Goal: Task Accomplishment & Management: Use online tool/utility

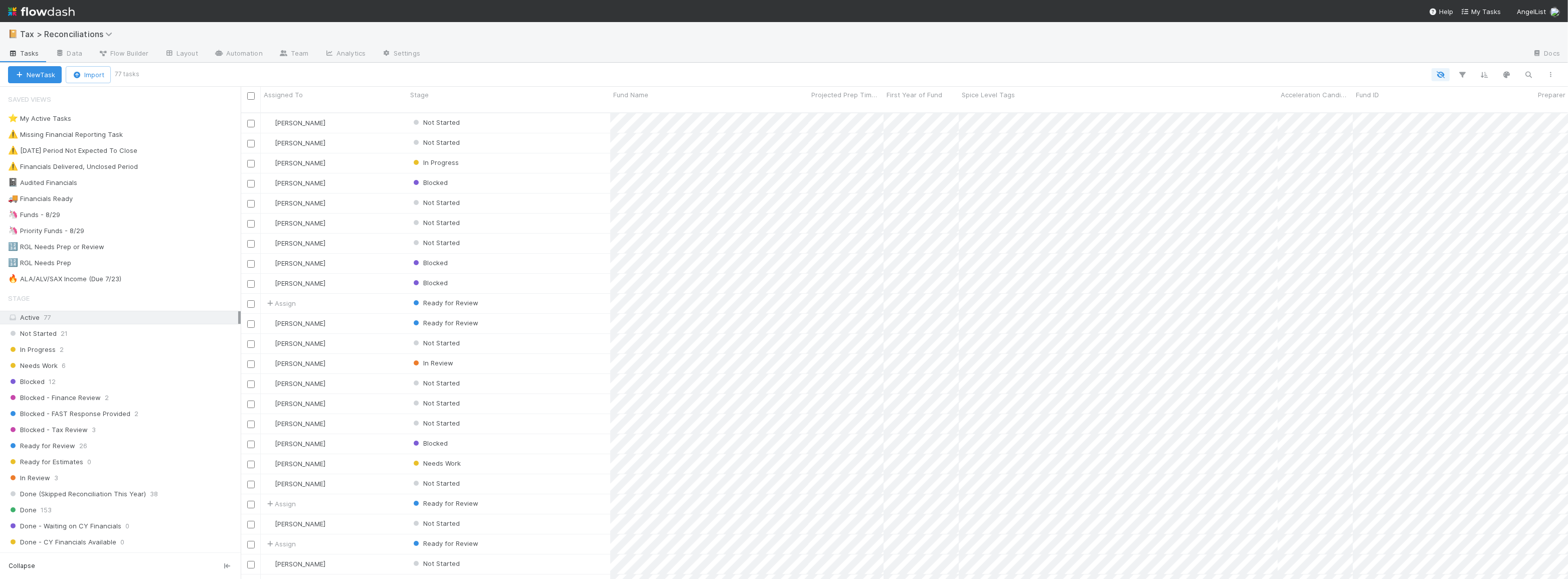
scroll to position [467, 1321]
click at [1531, 78] on icon "button" at bounding box center [1529, 74] width 10 height 9
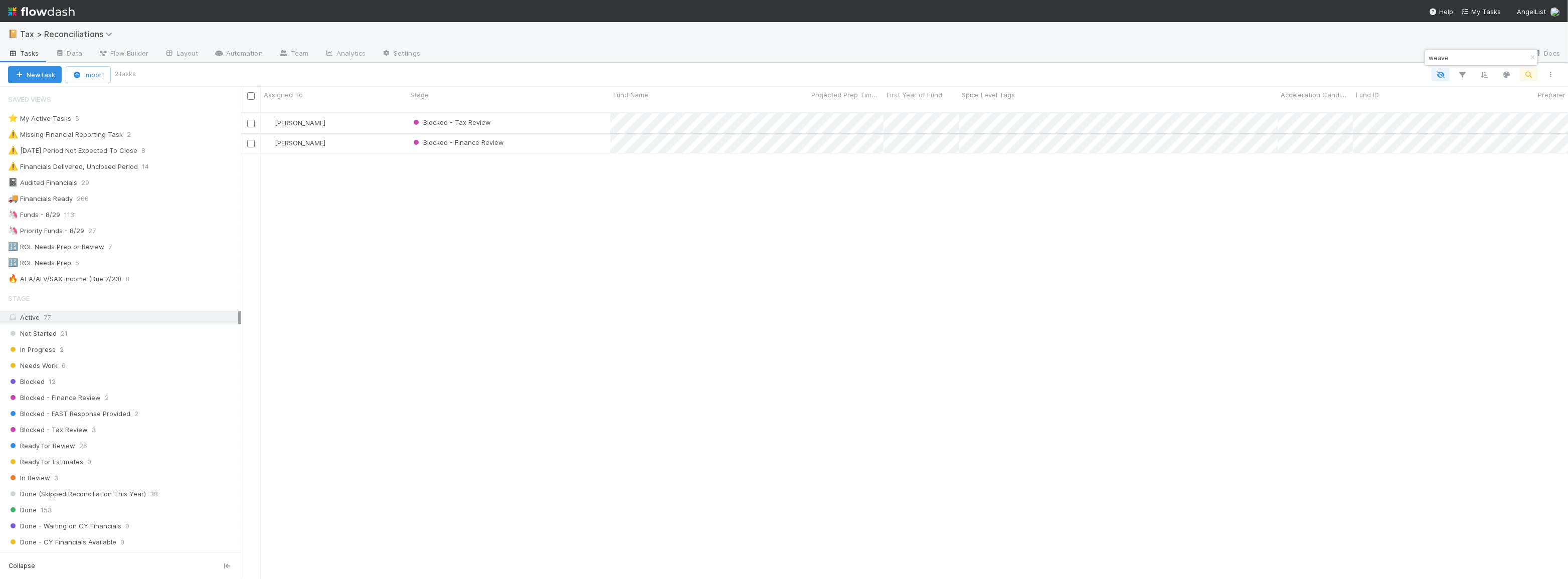
type input "weave"
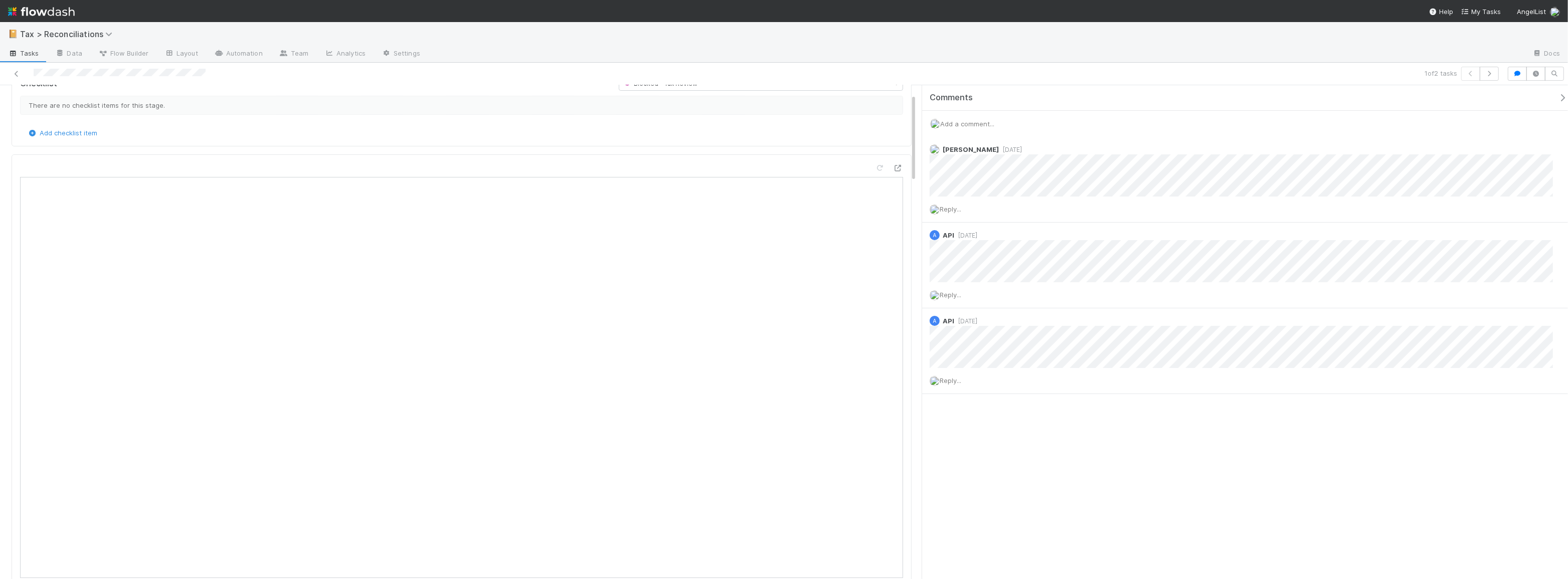
scroll to position [45, 0]
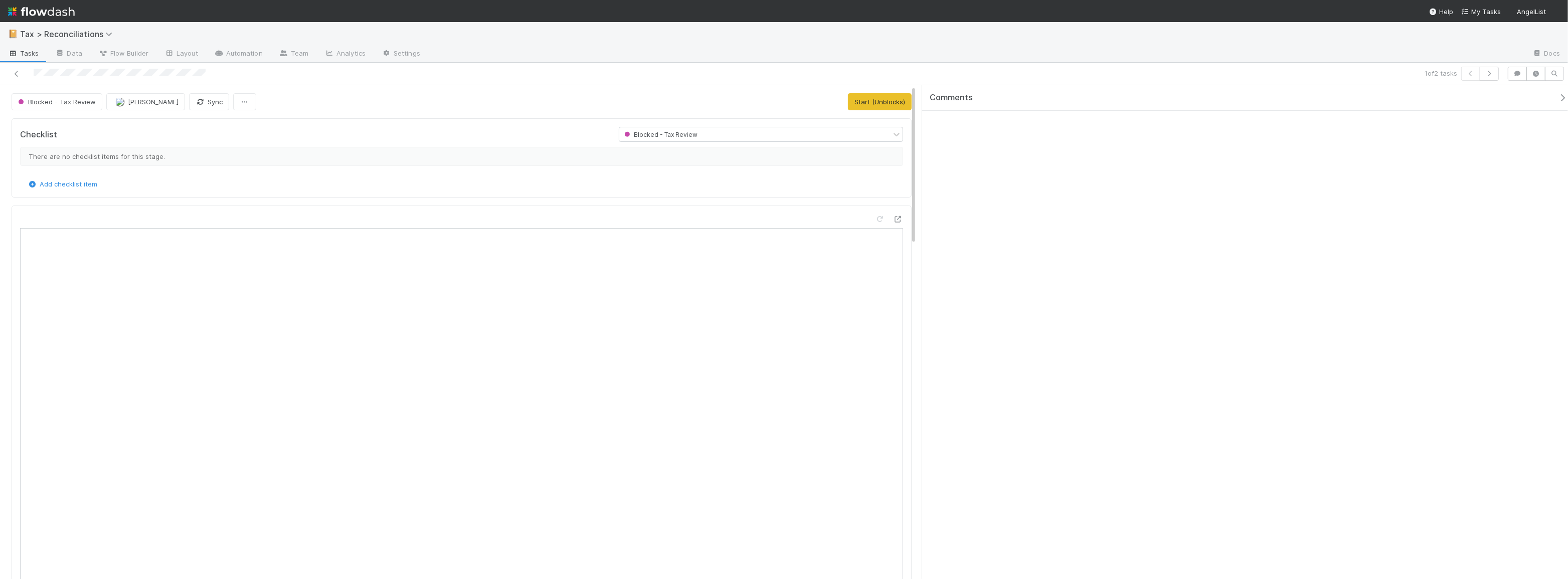
scroll to position [197, 419]
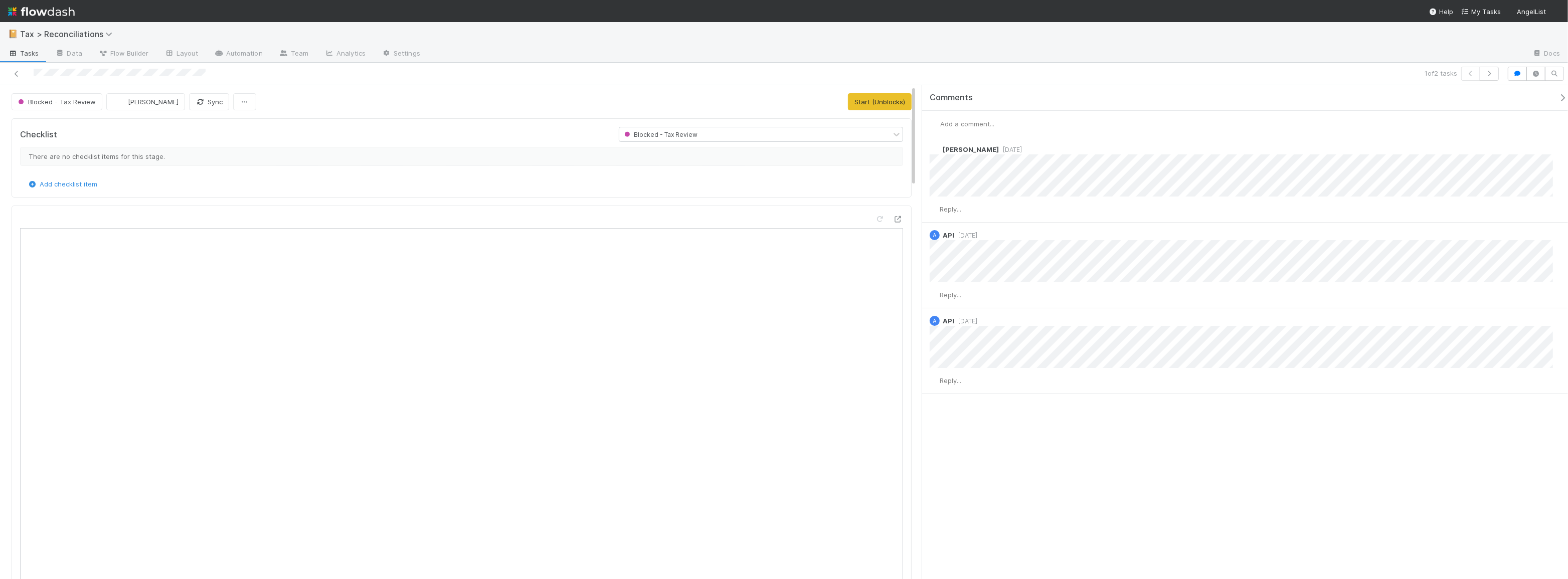
scroll to position [197, 419]
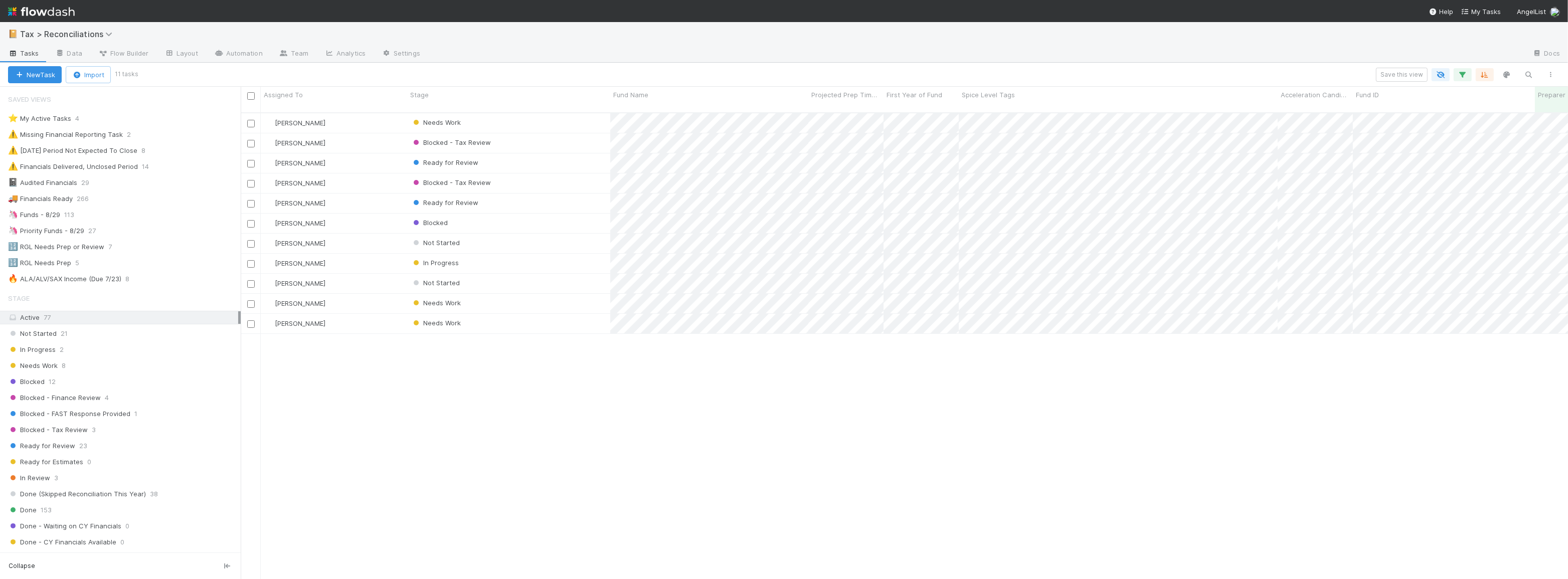
scroll to position [467, 1321]
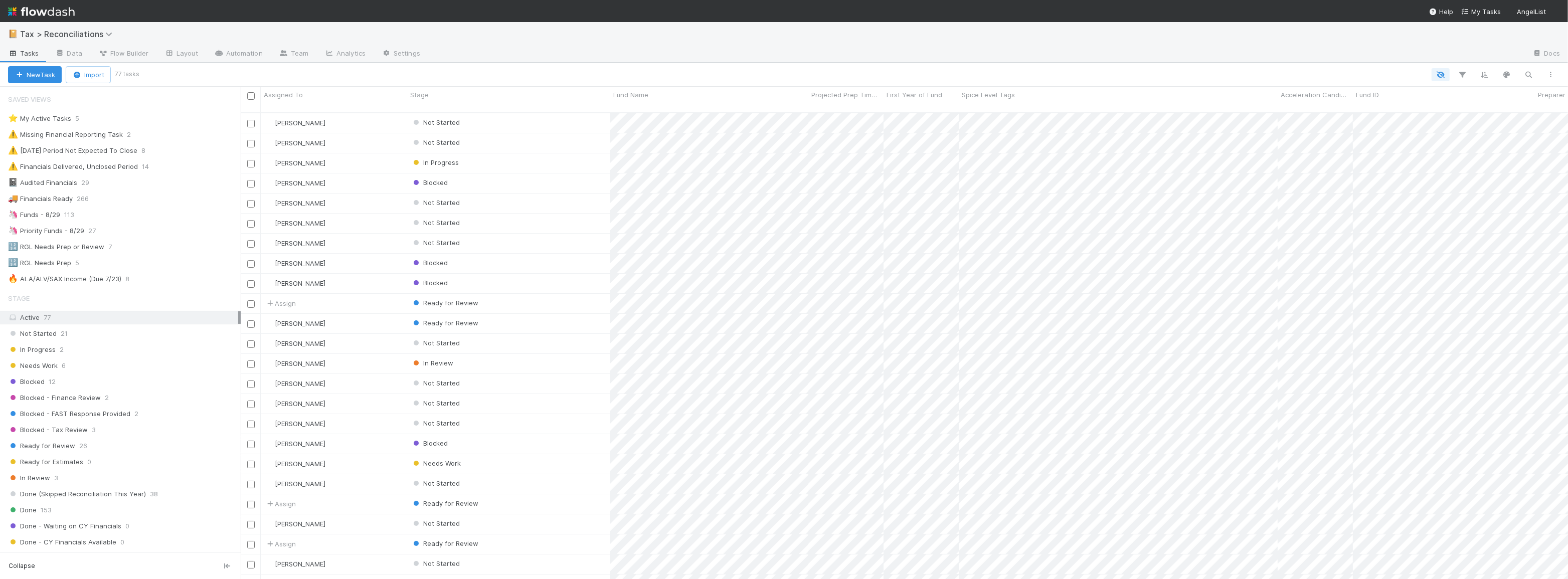
scroll to position [467, 1321]
click at [137, 223] on div "⭐ My Active Tasks 5 ⚠️ Missing Financial Reporting Task 2 ⚠️ 12/31/2024 Period …" at bounding box center [120, 199] width 241 height 174
click at [141, 217] on div "🦄 Funds - 8/29 113" at bounding box center [124, 214] width 233 height 13
click at [1460, 69] on button "button" at bounding box center [1463, 74] width 19 height 13
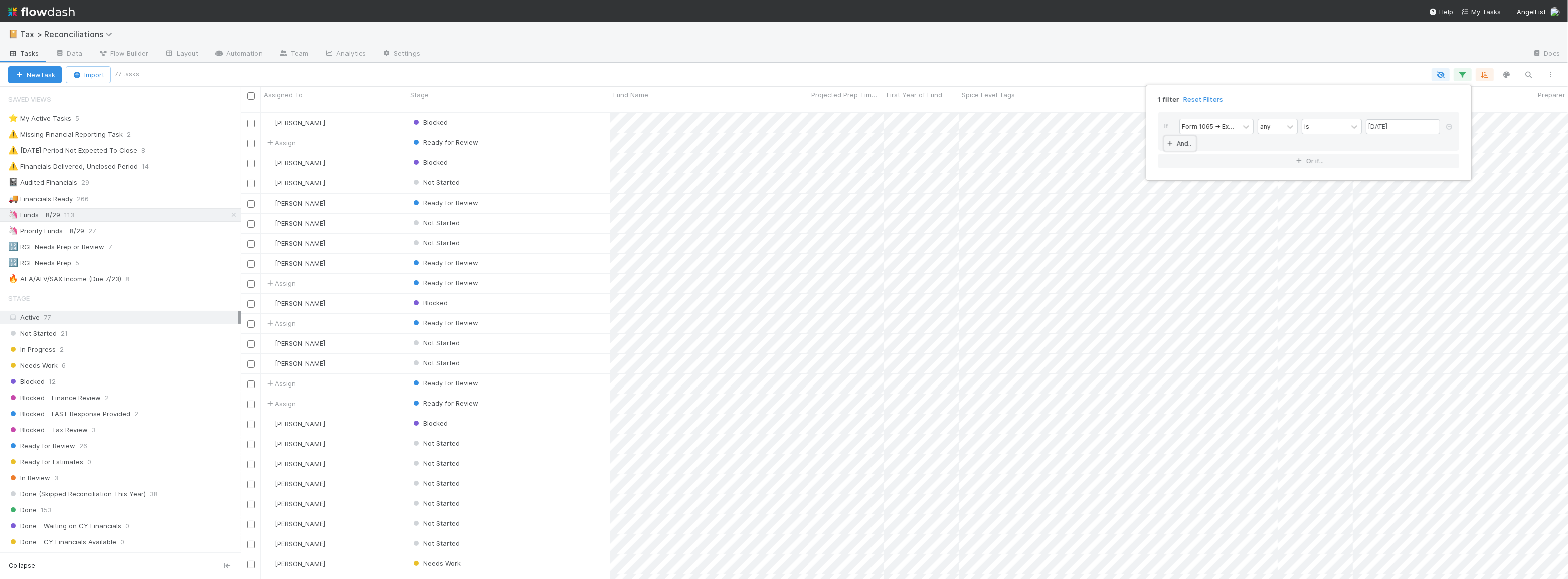
click at [1183, 146] on link "And.." at bounding box center [1180, 143] width 31 height 15
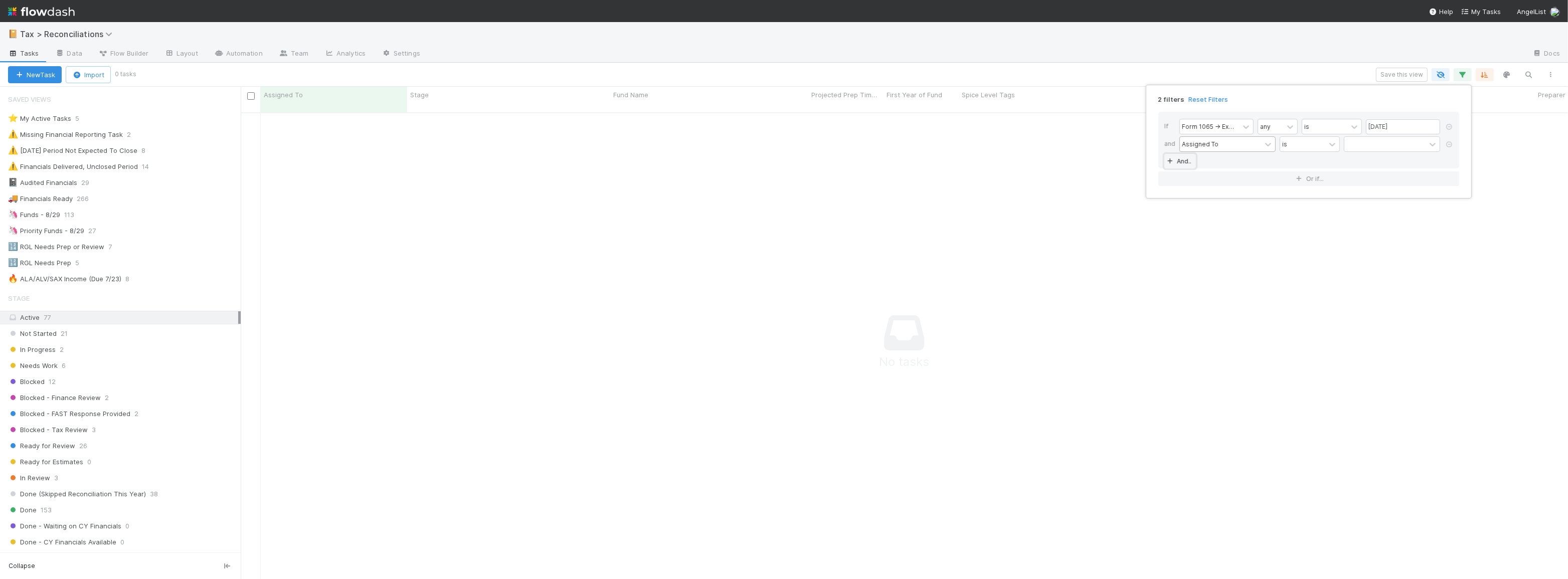
scroll to position [460, 1321]
click at [1203, 148] on div "Assigned To" at bounding box center [1201, 143] width 37 height 9
type input "spi"
click at [1384, 147] on div at bounding box center [1384, 144] width 81 height 15
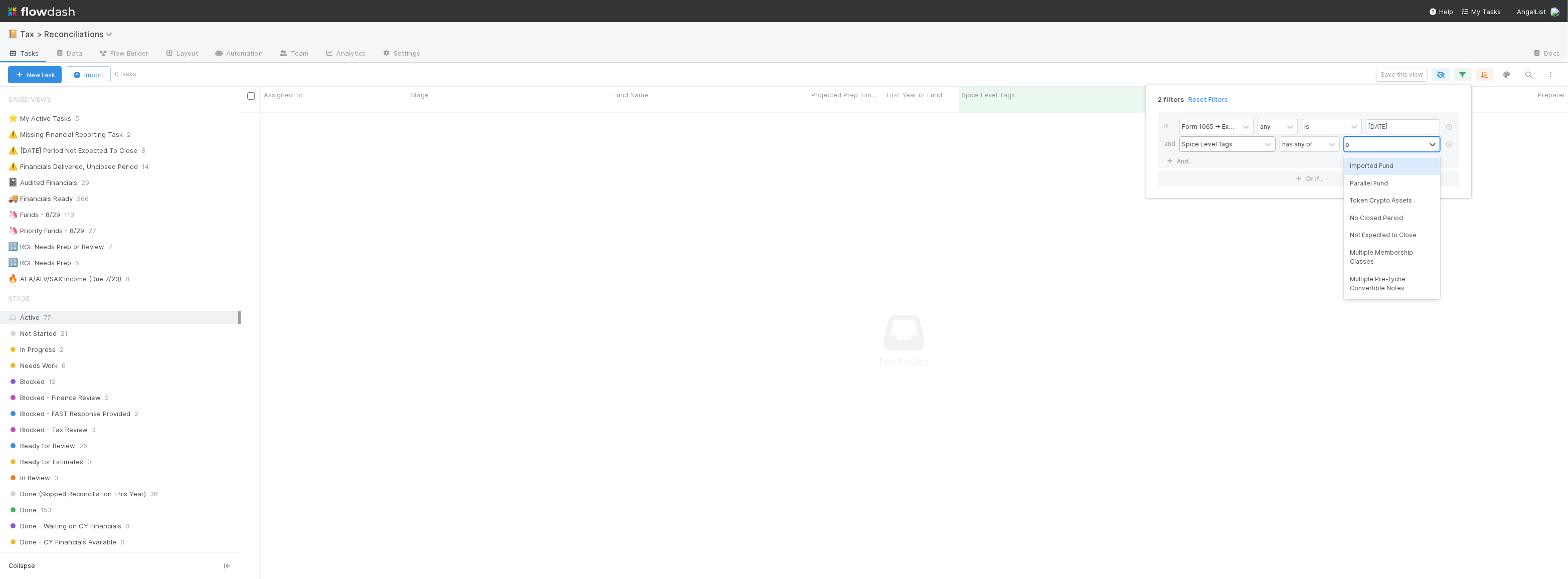
type input "par"
click at [1385, 163] on div "Parallel Fund" at bounding box center [1392, 166] width 96 height 18
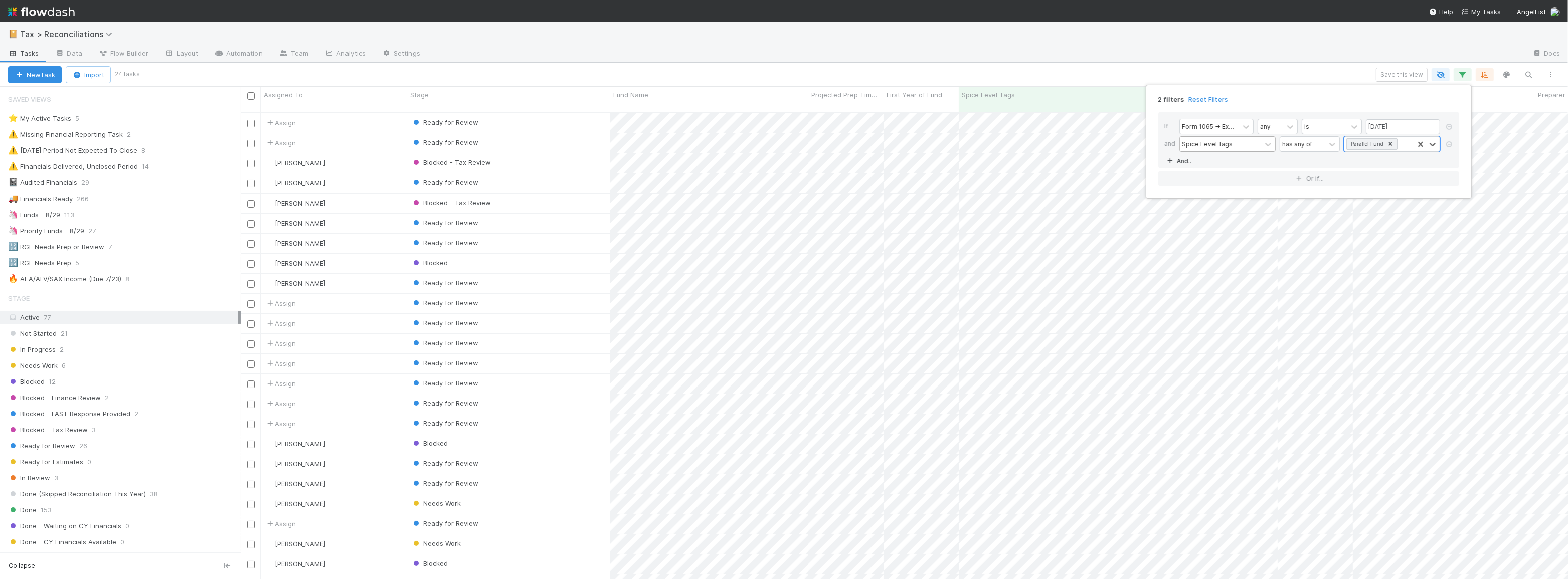
scroll to position [467, 1321]
click at [833, 63] on div "2 filters Reset Filters If Form 1065 -> Expected K1s Release Date any is 08/29/…" at bounding box center [784, 289] width 1568 height 579
click at [1458, 76] on icon "button" at bounding box center [1463, 74] width 10 height 9
click at [1186, 162] on link "And.." at bounding box center [1180, 161] width 31 height 15
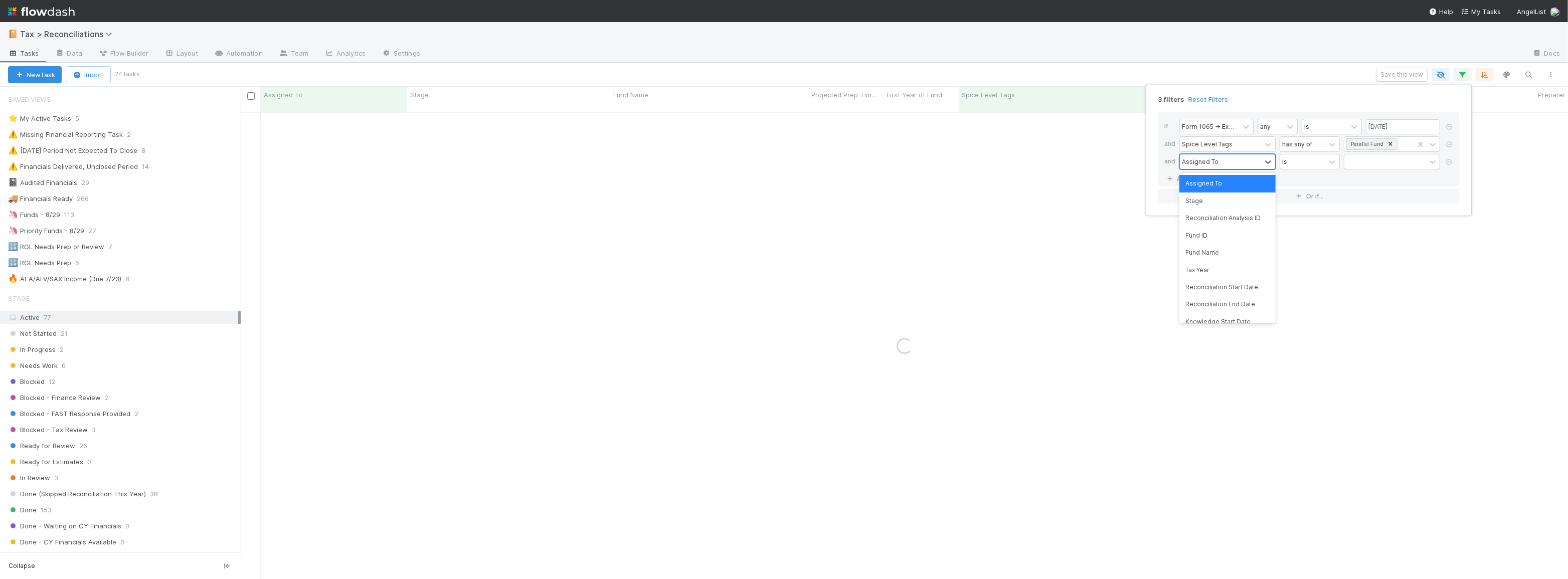
click at [1199, 160] on div "Assigned To" at bounding box center [1201, 161] width 37 height 9
type input "s"
click at [1204, 203] on div "Stage" at bounding box center [1227, 201] width 96 height 18
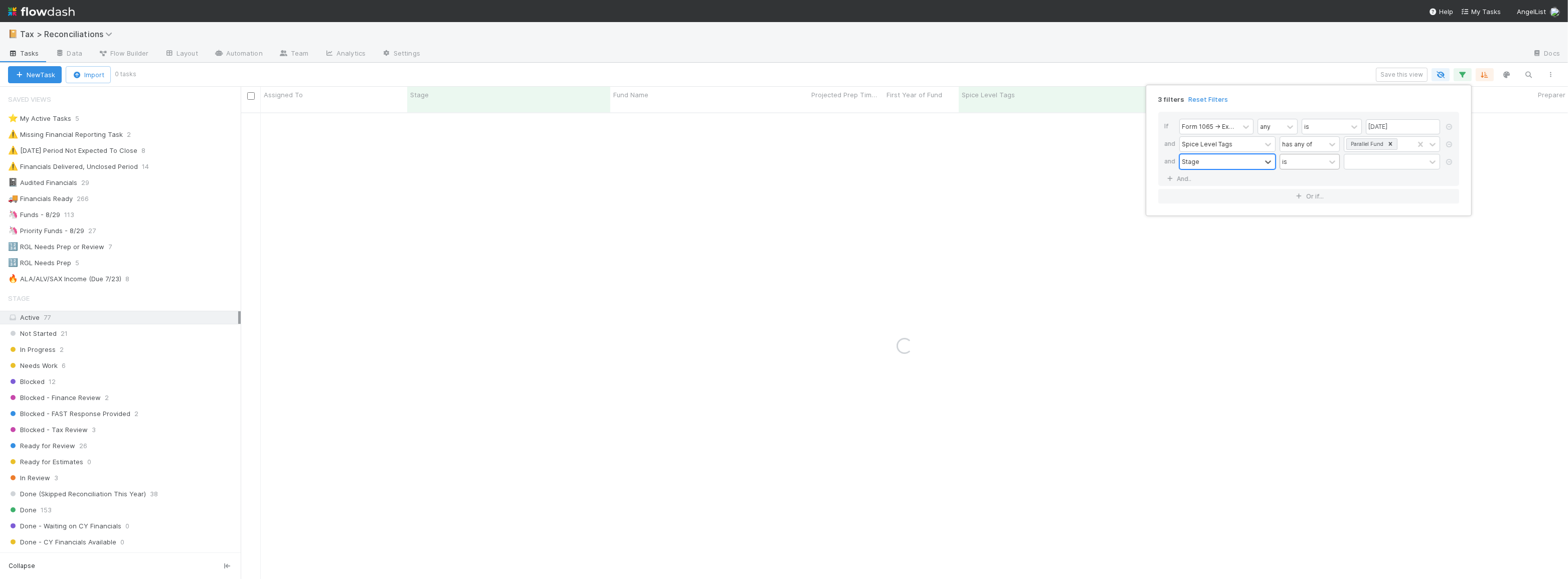
click at [1297, 163] on div "is" at bounding box center [1303, 162] width 45 height 15
drag, startPoint x: 1308, startPoint y: 199, endPoint x: 1357, endPoint y: 164, distance: 60.2
click at [1308, 199] on div "is not" at bounding box center [1310, 201] width 60 height 18
click at [1360, 163] on div at bounding box center [1384, 162] width 81 height 15
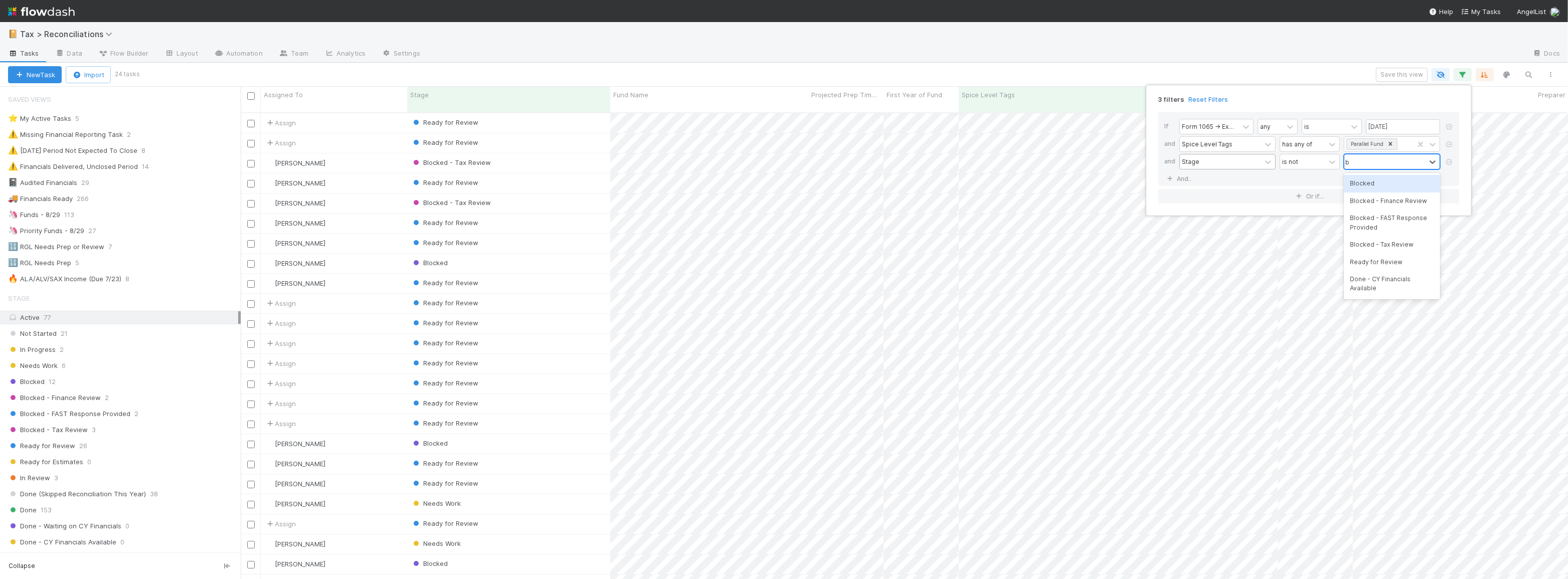
scroll to position [467, 1321]
type input "bl"
click at [1361, 182] on div "Blocked" at bounding box center [1392, 184] width 96 height 18
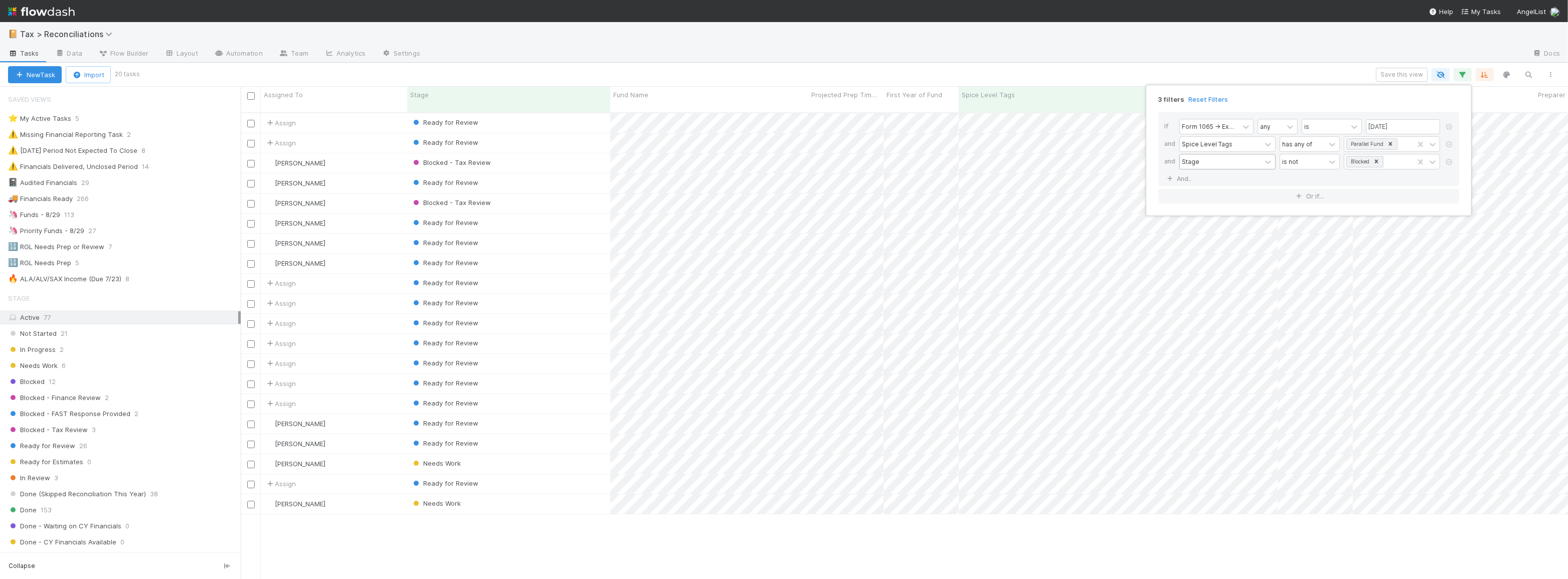
click at [1205, 67] on div "3 filters Reset Filters If Form 1065 -> Expected K1s Release Date any is 08/29/…" at bounding box center [784, 289] width 1568 height 579
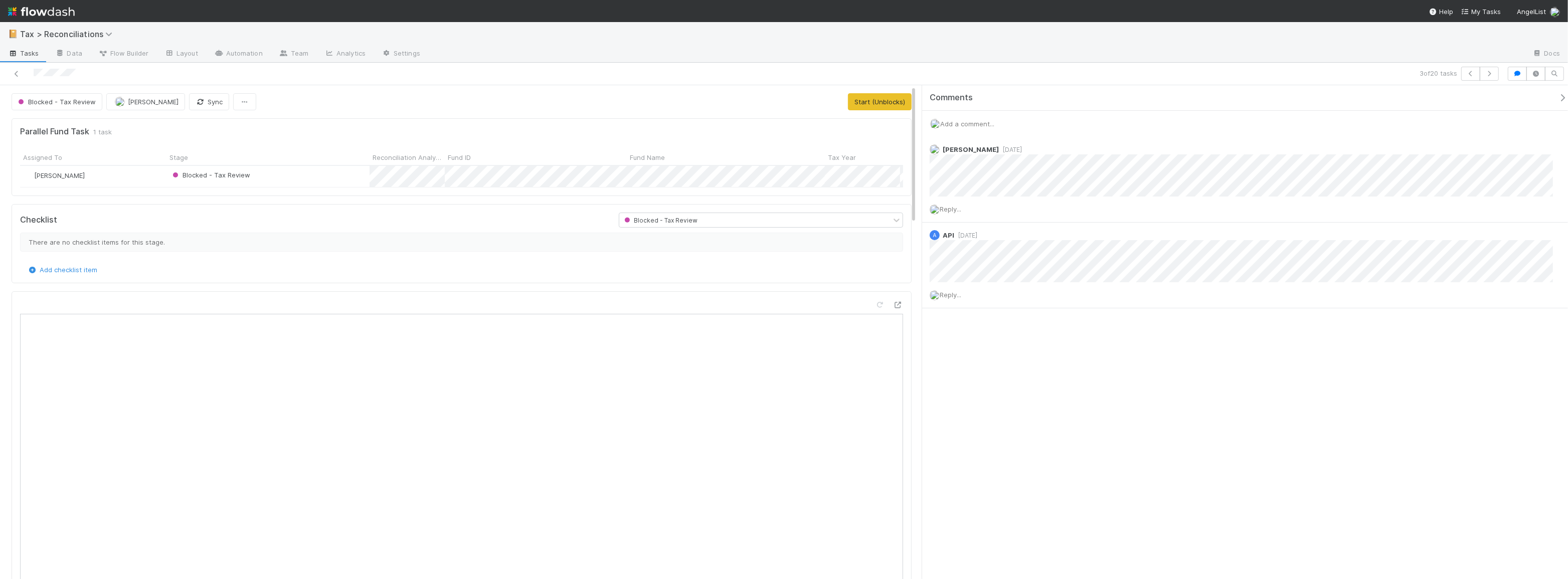
scroll to position [197, 419]
click at [20, 77] on link at bounding box center [17, 74] width 10 height 10
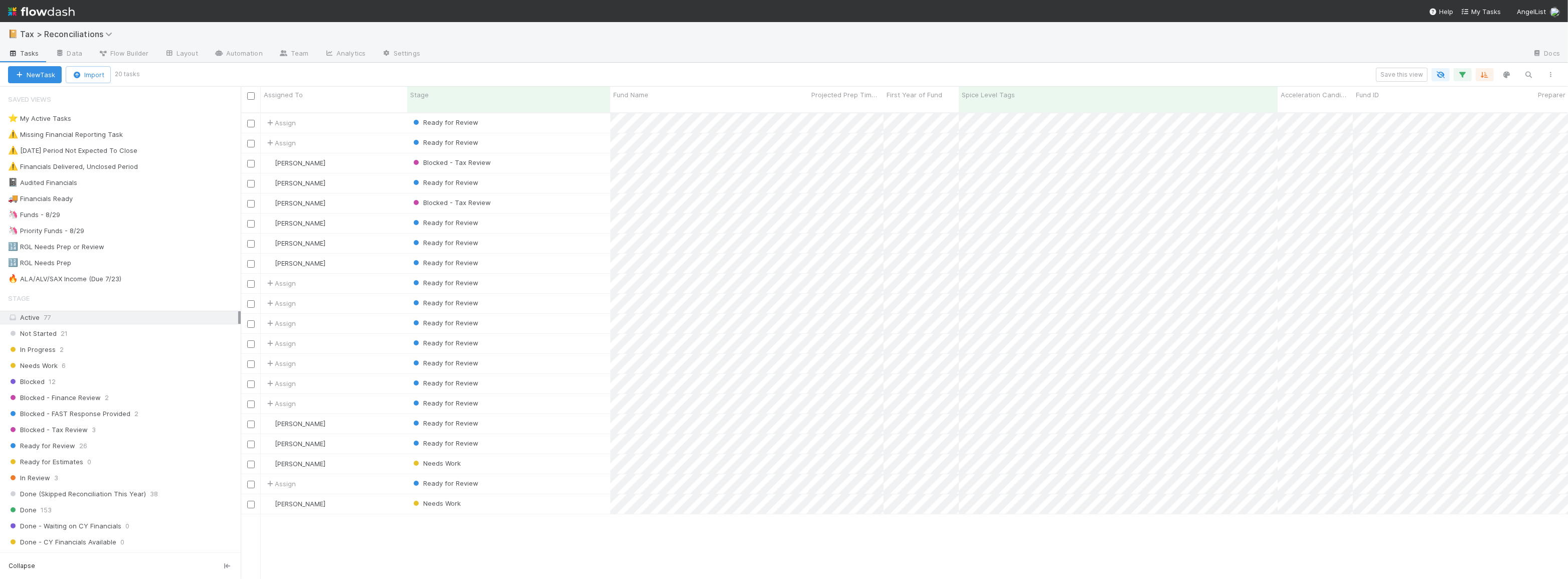
scroll to position [467, 1321]
click at [590, 198] on div "Blocked - Tax Review" at bounding box center [508, 203] width 204 height 19
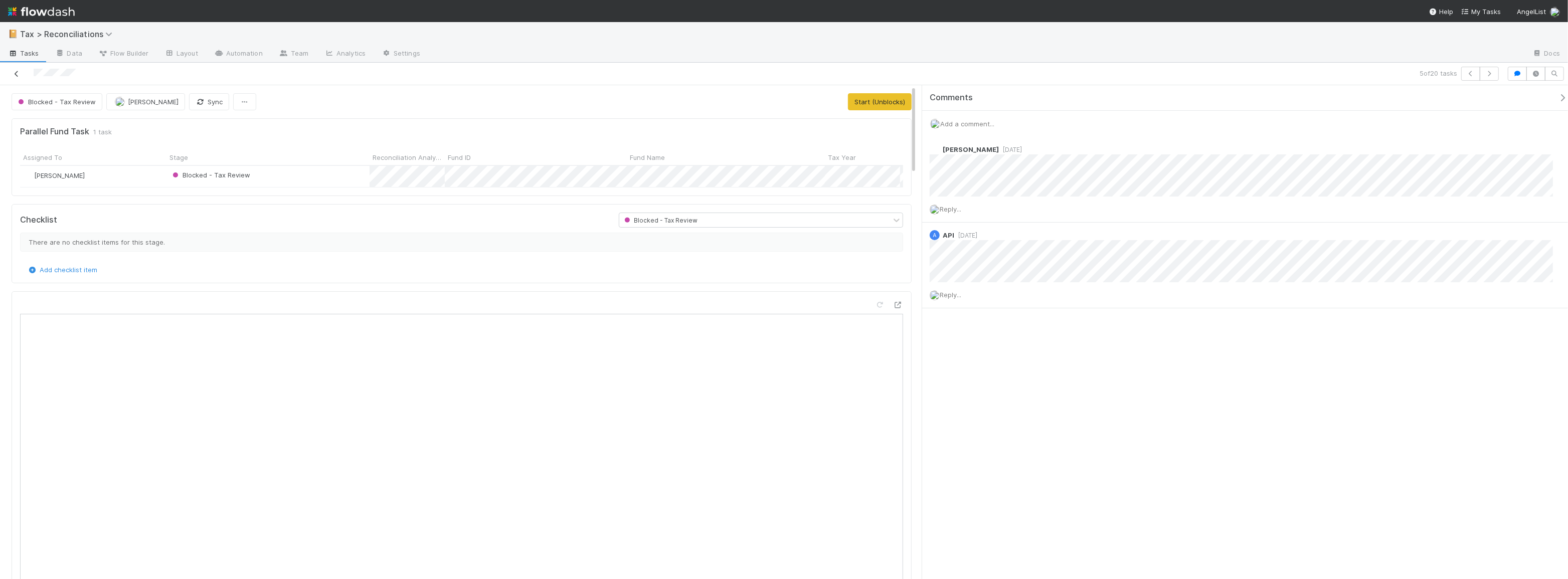
scroll to position [197, 419]
click at [19, 75] on icon at bounding box center [17, 74] width 10 height 7
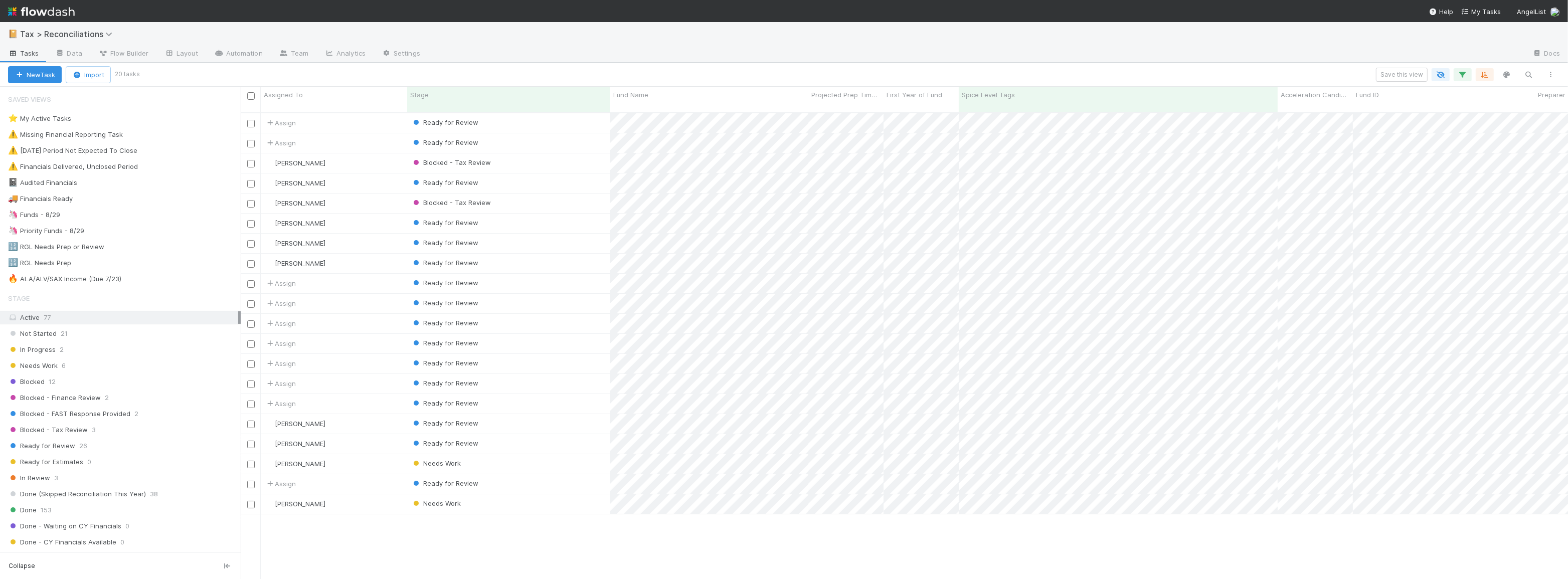
scroll to position [467, 1321]
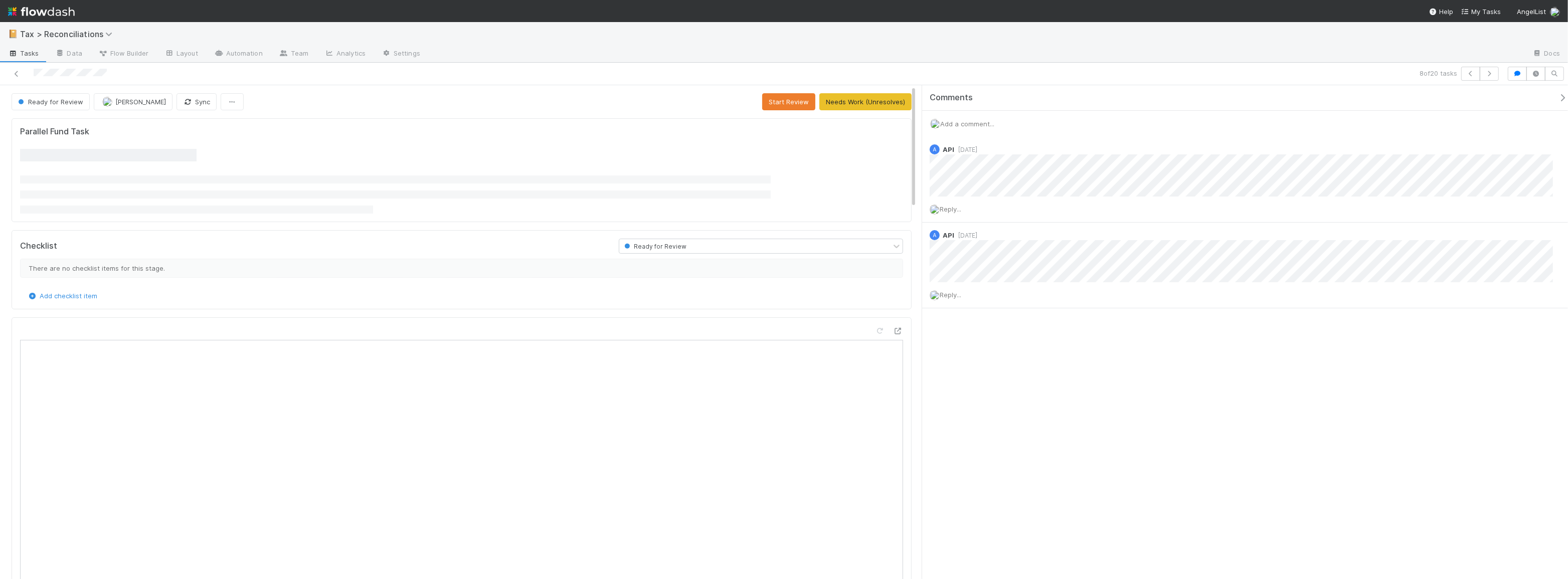
scroll to position [197, 419]
click at [1515, 75] on icon "button" at bounding box center [1517, 74] width 10 height 6
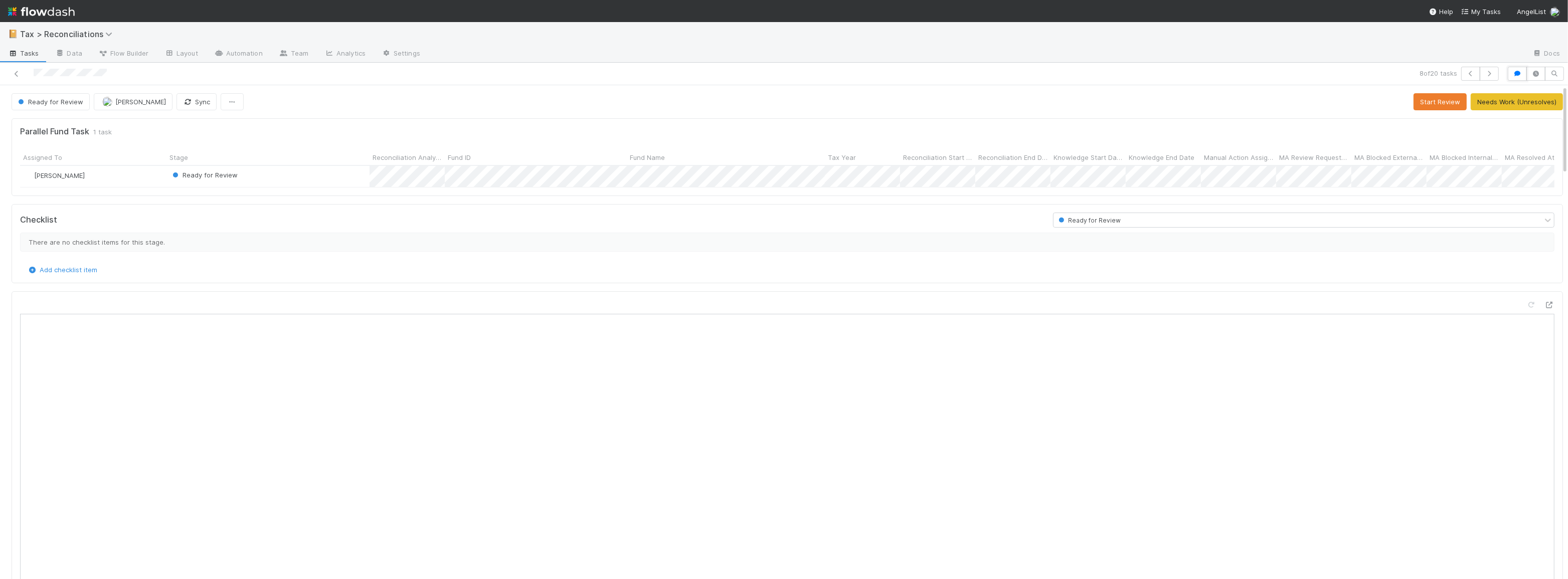
scroll to position [197, 741]
click at [19, 71] on icon at bounding box center [17, 74] width 10 height 7
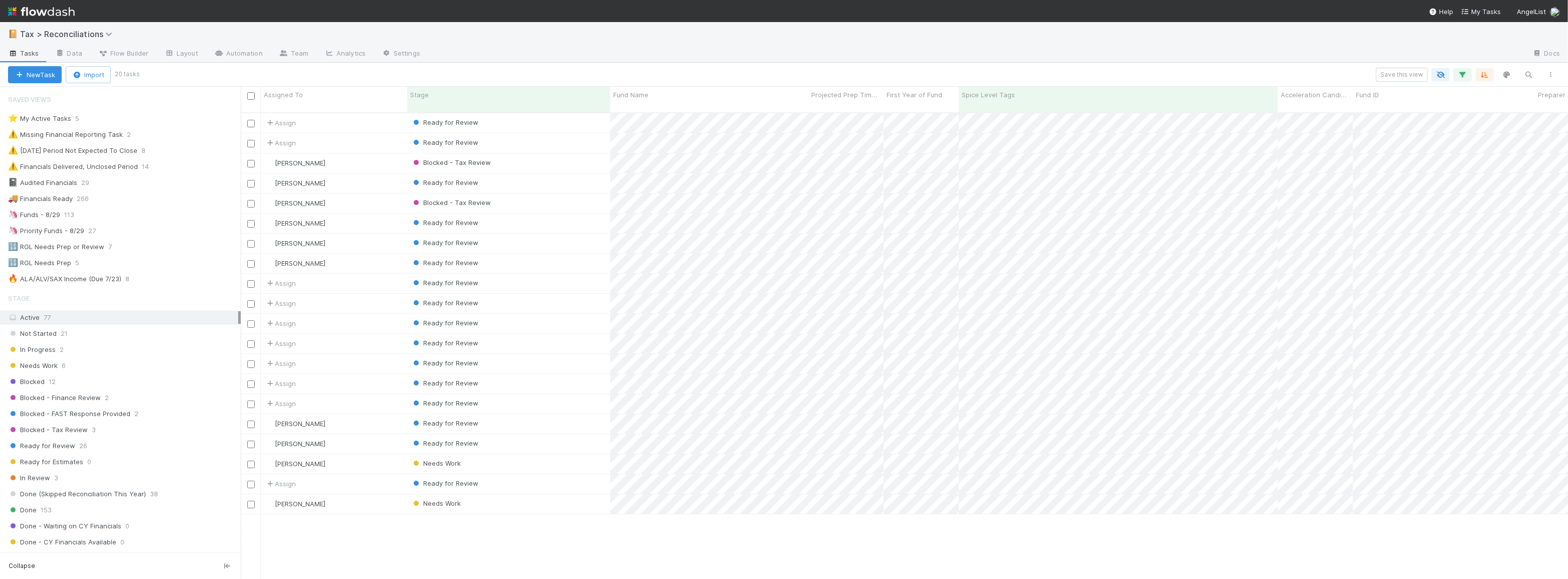
scroll to position [467, 1321]
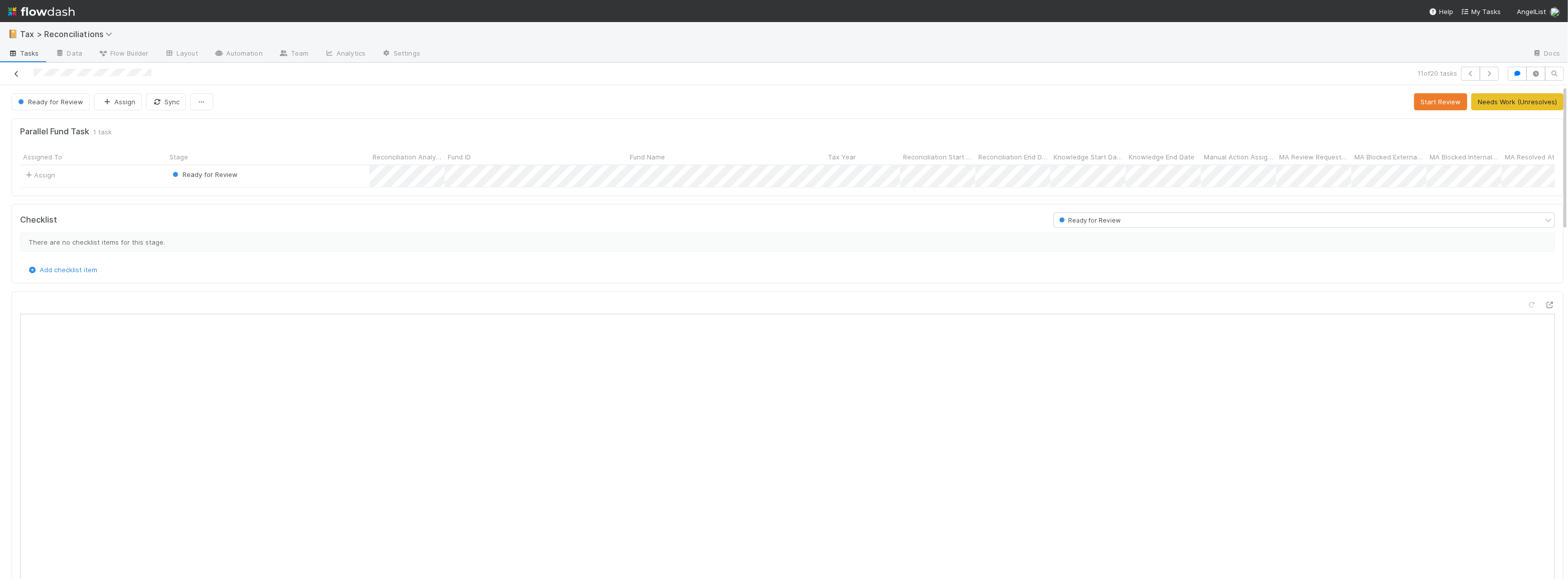
scroll to position [197, 742]
click at [14, 71] on icon at bounding box center [17, 74] width 10 height 7
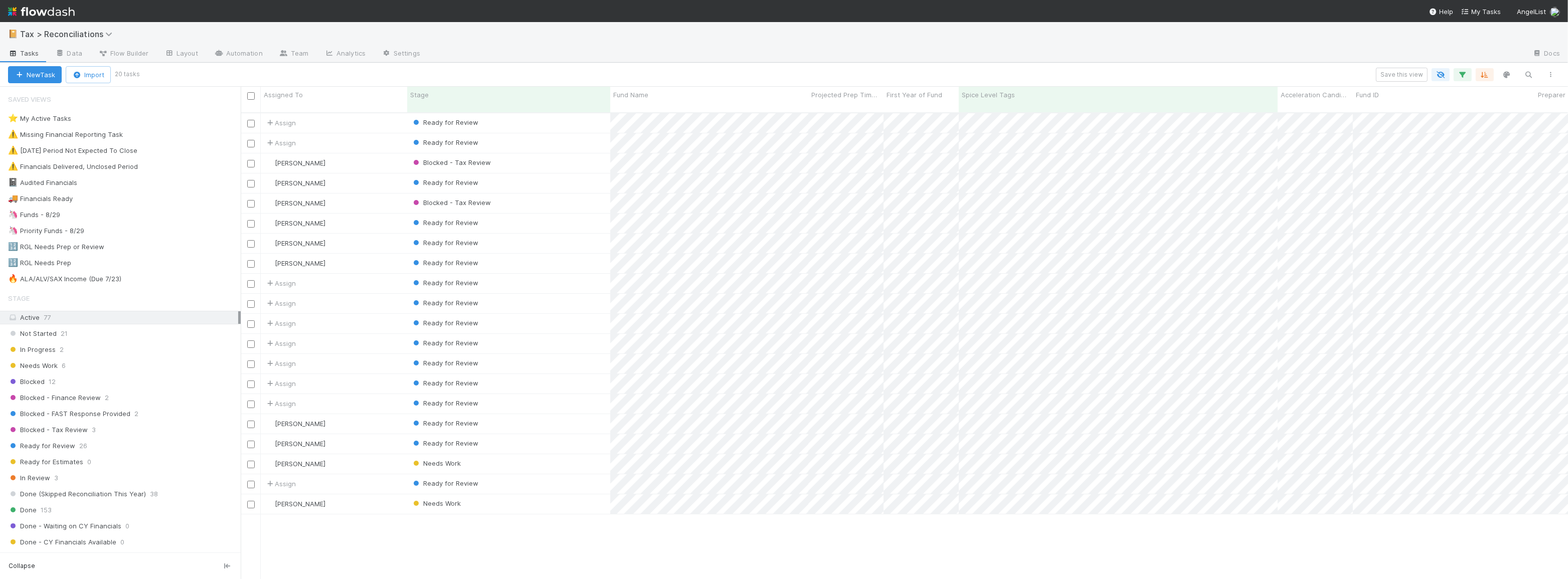
scroll to position [467, 1321]
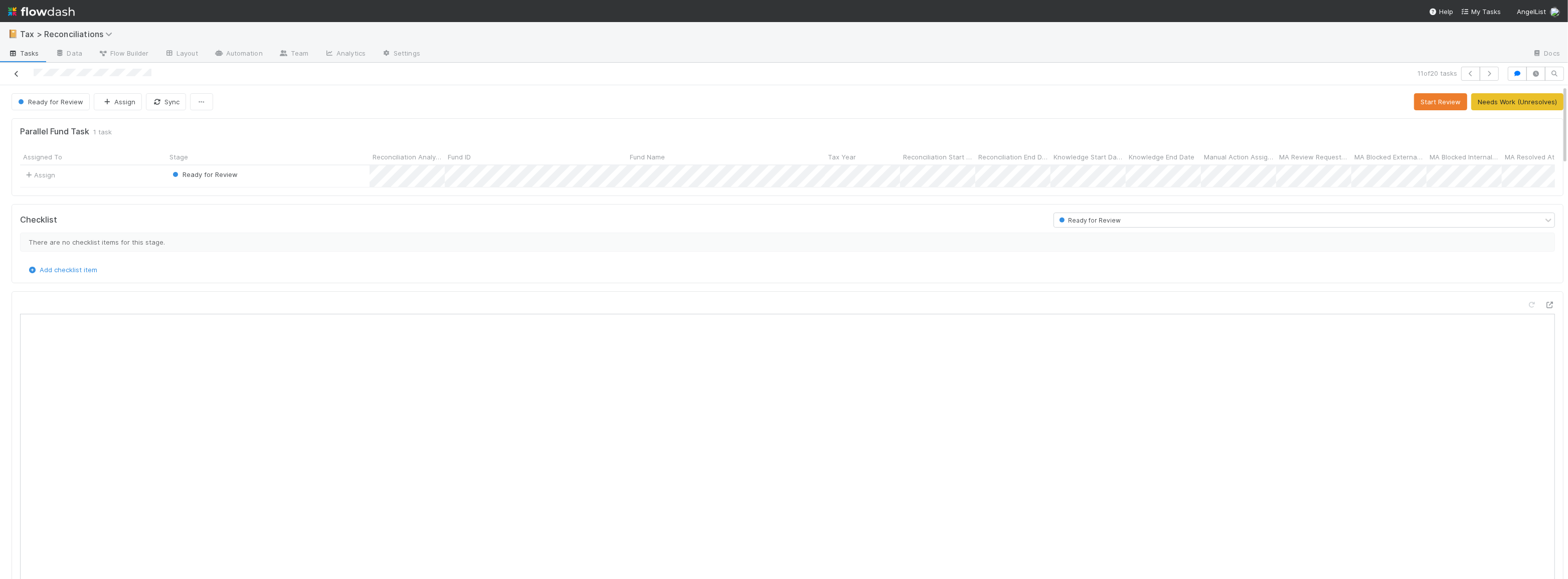
click at [16, 71] on icon at bounding box center [17, 74] width 10 height 7
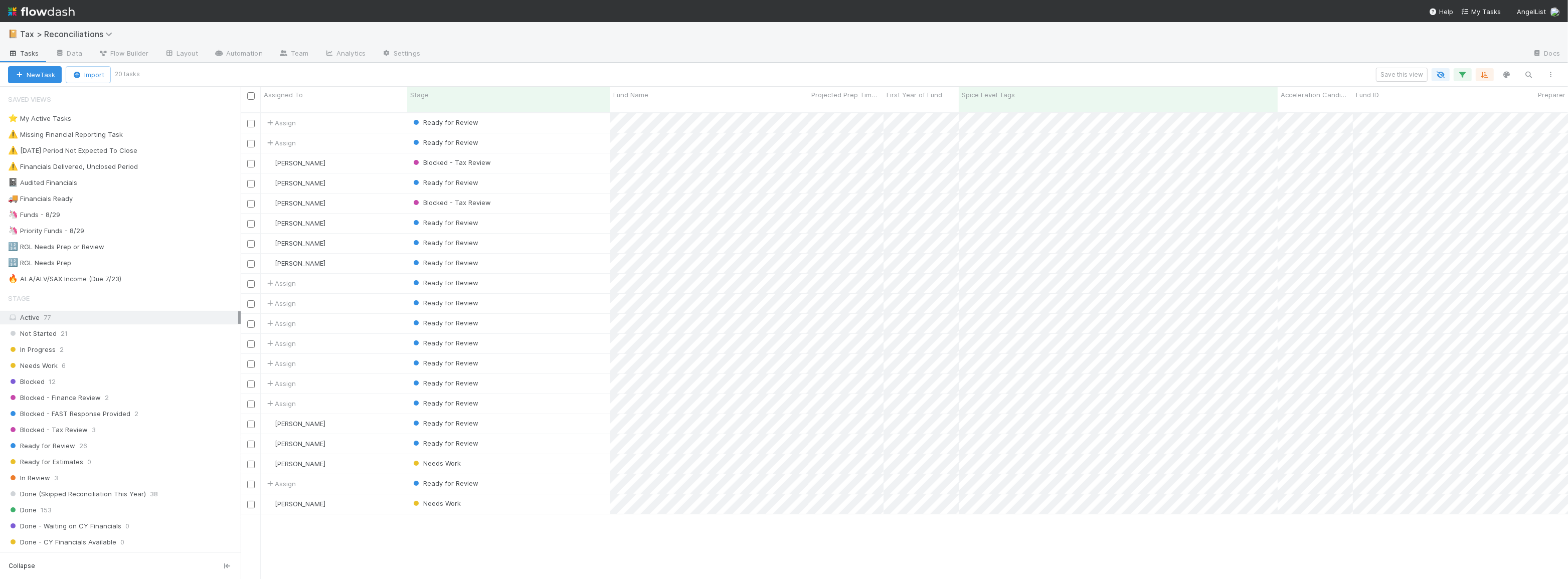
scroll to position [467, 1321]
click at [1528, 74] on icon "button" at bounding box center [1529, 74] width 10 height 9
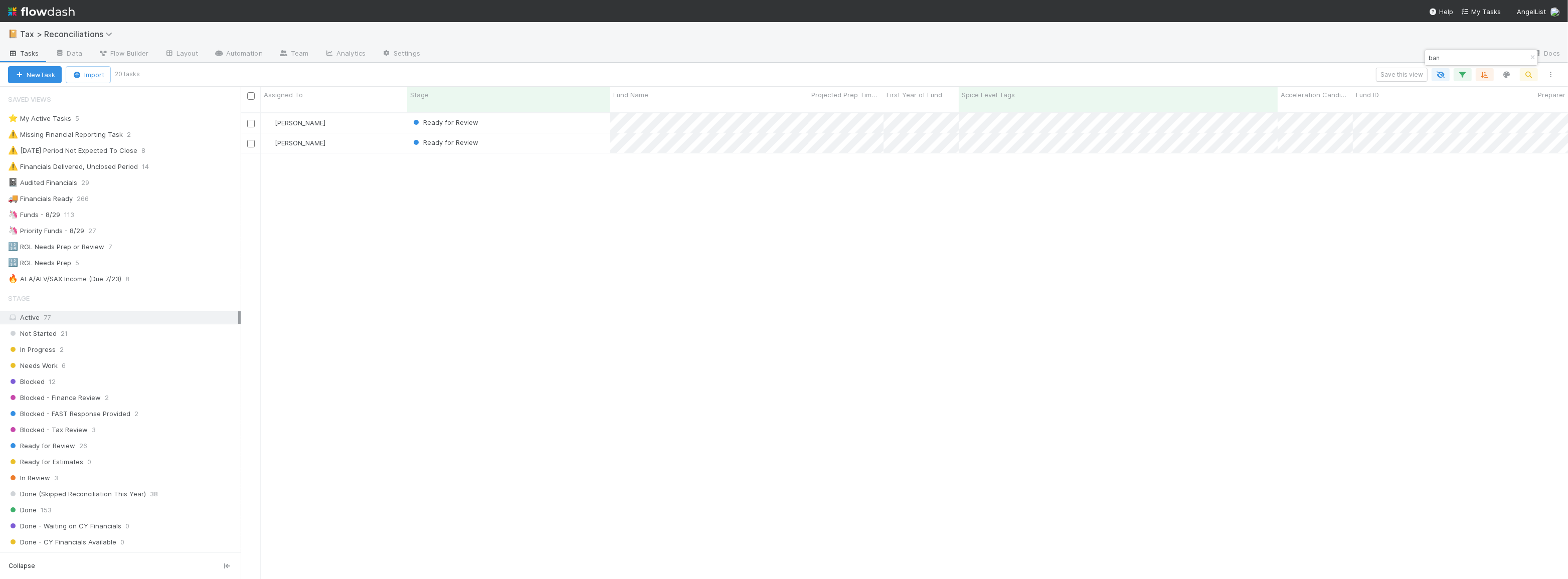
type input "ban"
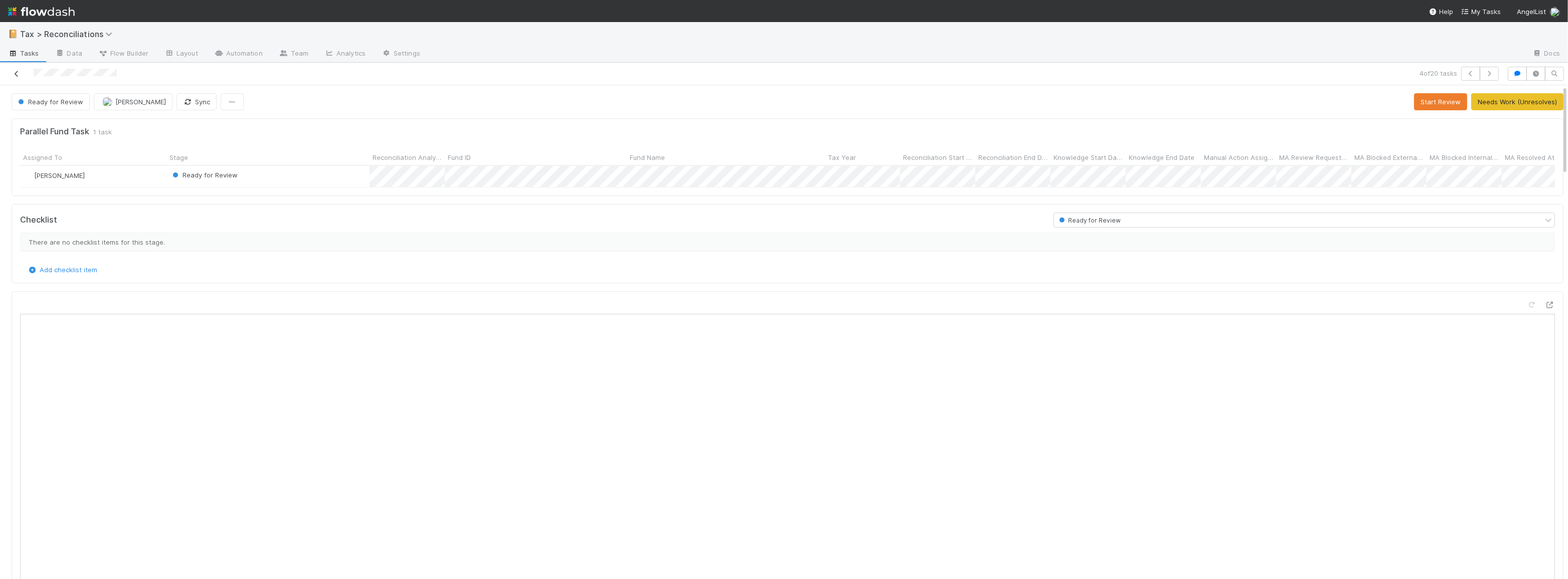
click at [17, 74] on icon at bounding box center [17, 74] width 10 height 7
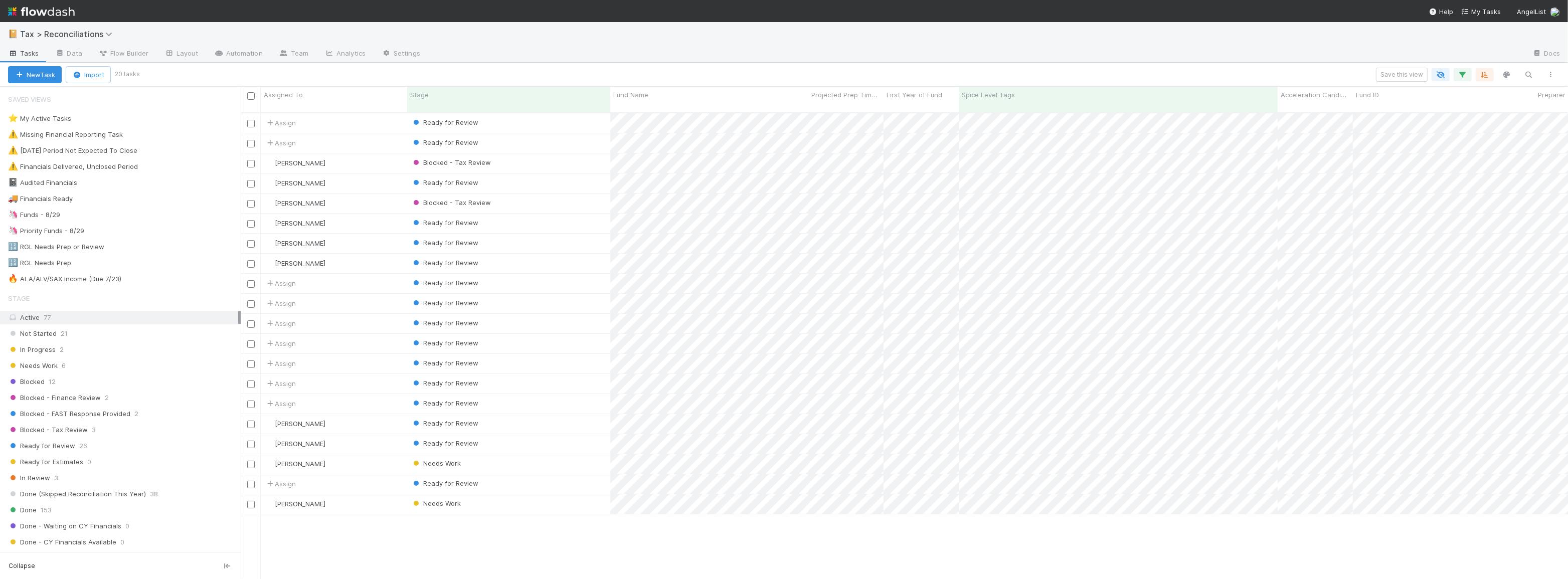
scroll to position [467, 1321]
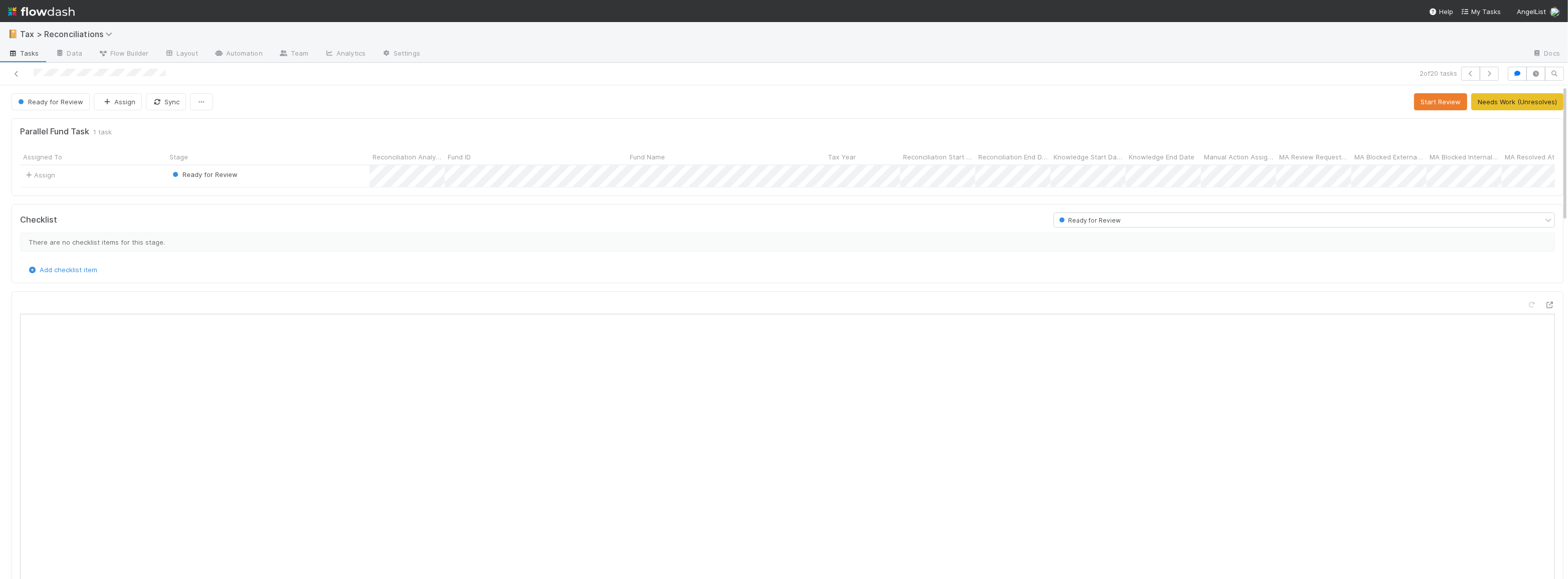
scroll to position [197, 742]
click at [10, 71] on div at bounding box center [379, 73] width 751 height 14
click at [13, 73] on icon at bounding box center [17, 74] width 10 height 7
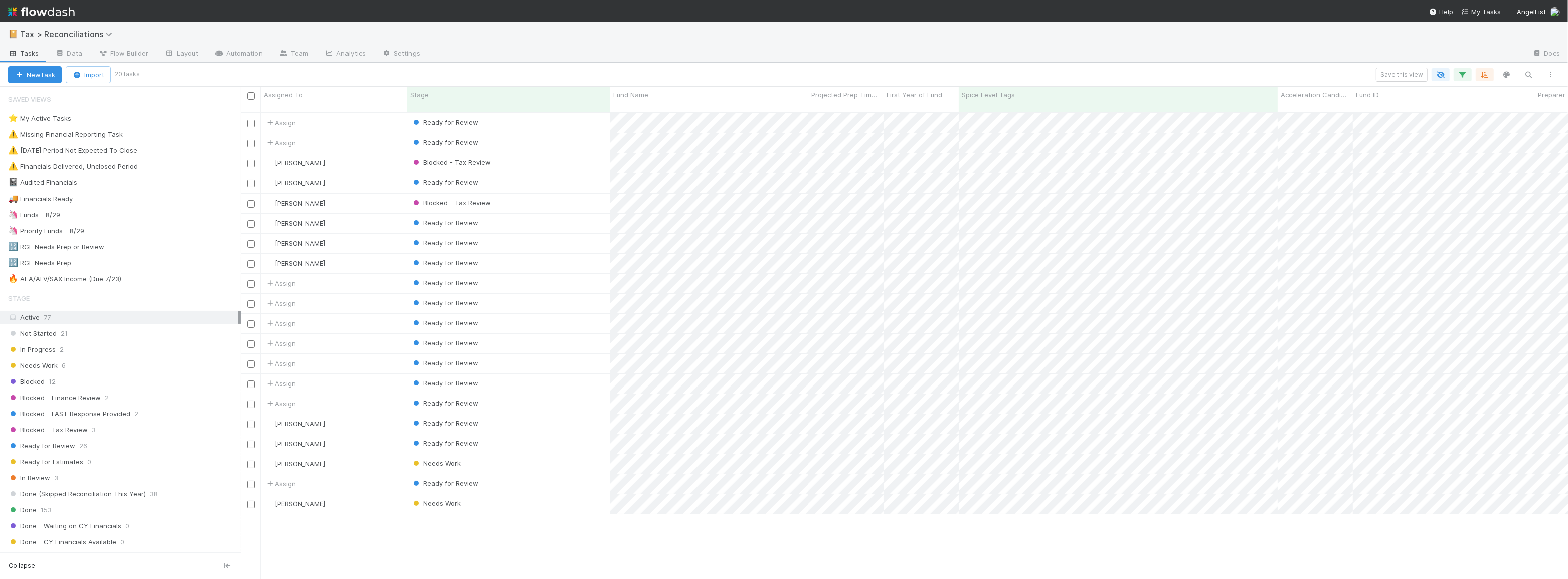
scroll to position [467, 1321]
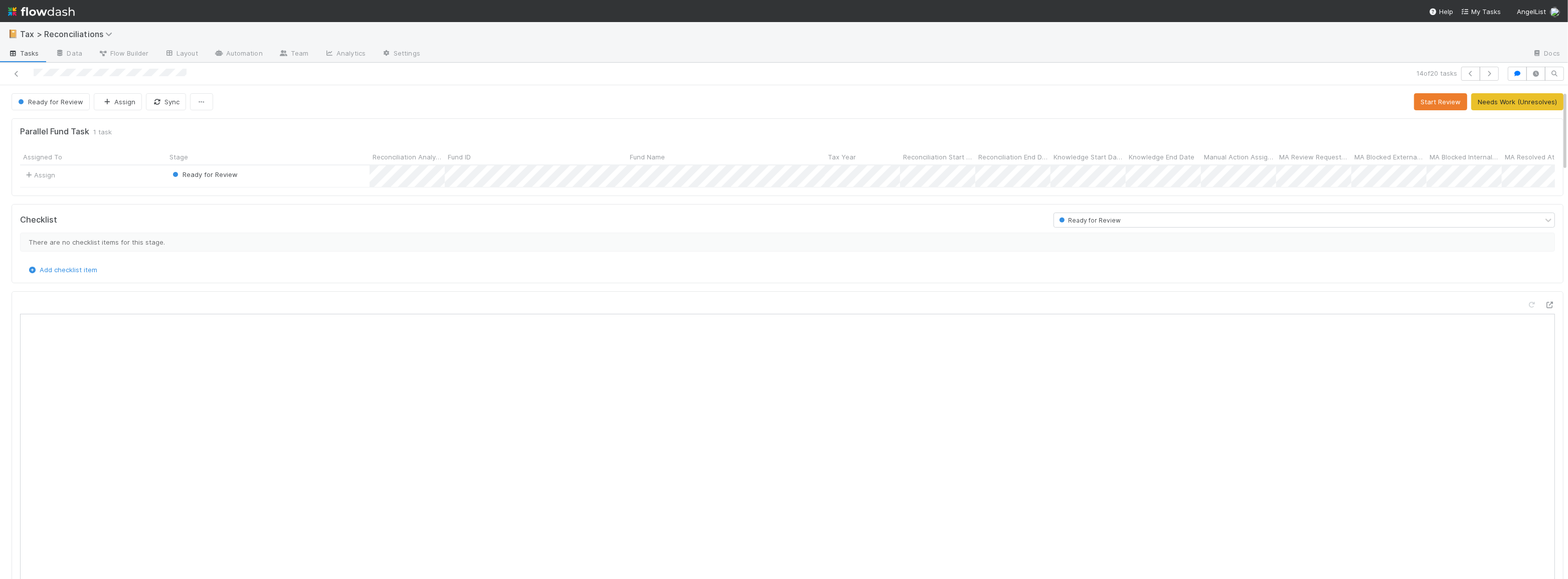
scroll to position [228, 0]
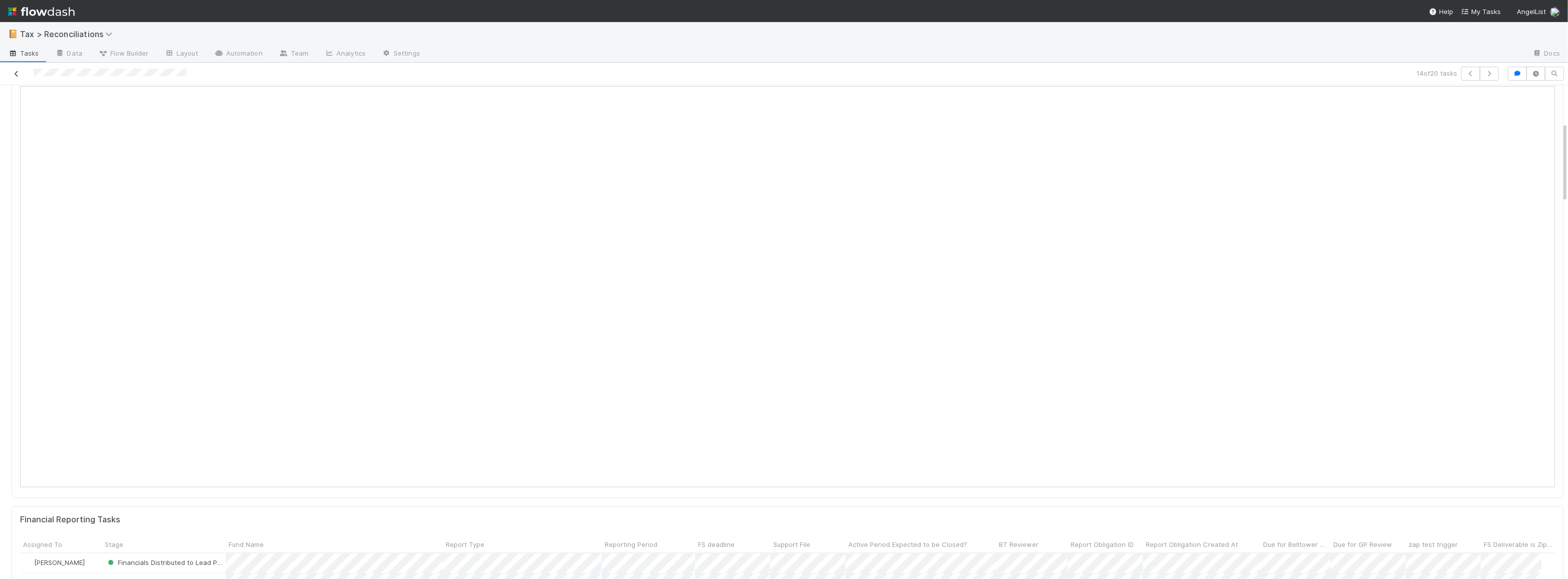
click at [12, 72] on icon at bounding box center [17, 74] width 10 height 7
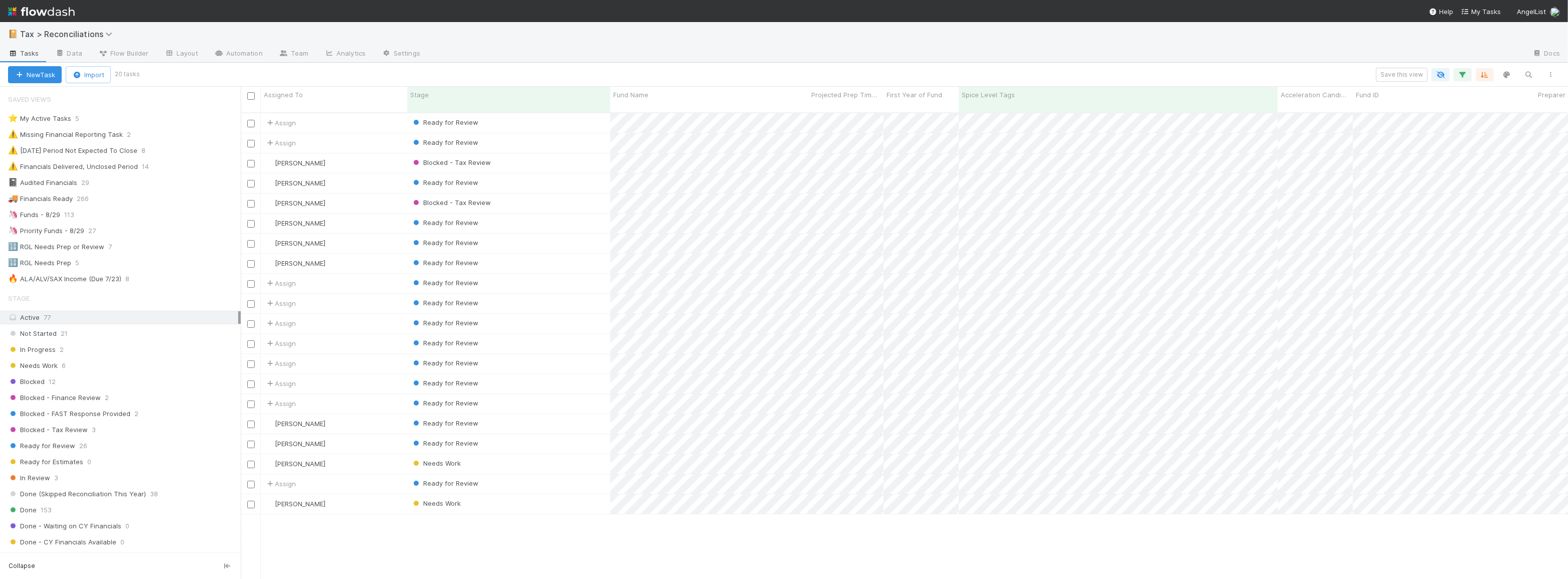
scroll to position [467, 1321]
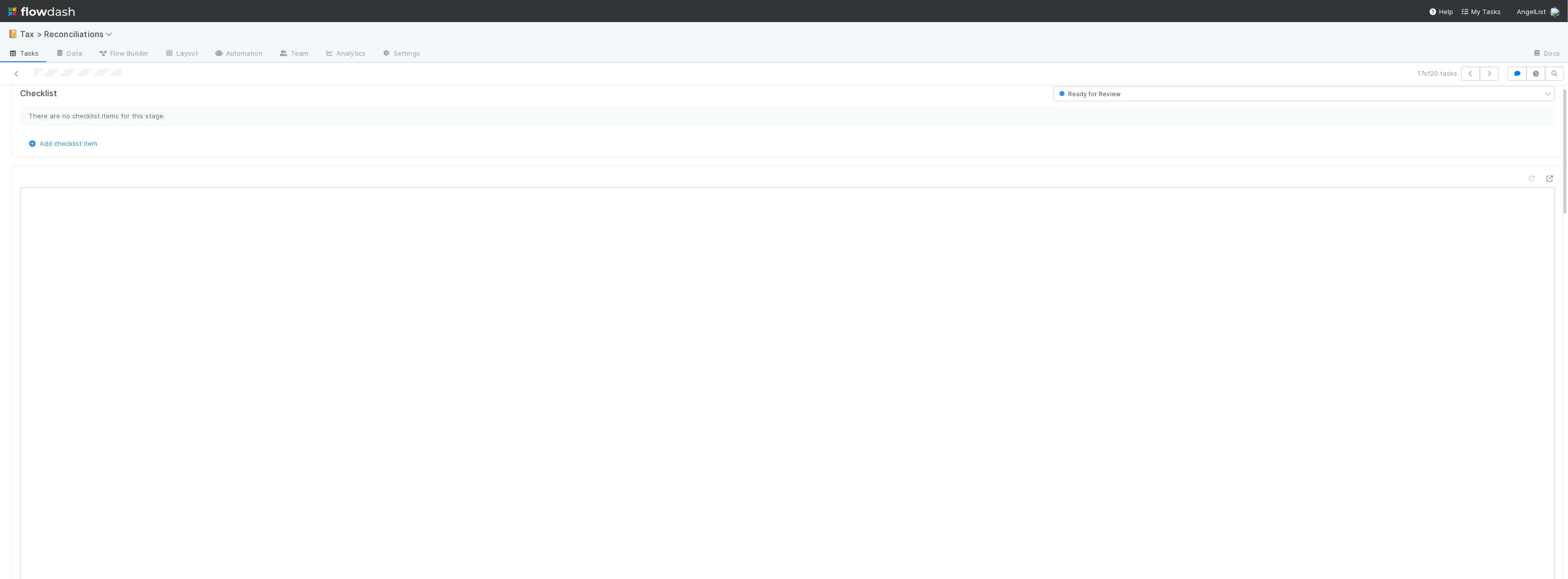
scroll to position [182, 0]
click at [12, 74] on icon at bounding box center [17, 74] width 10 height 7
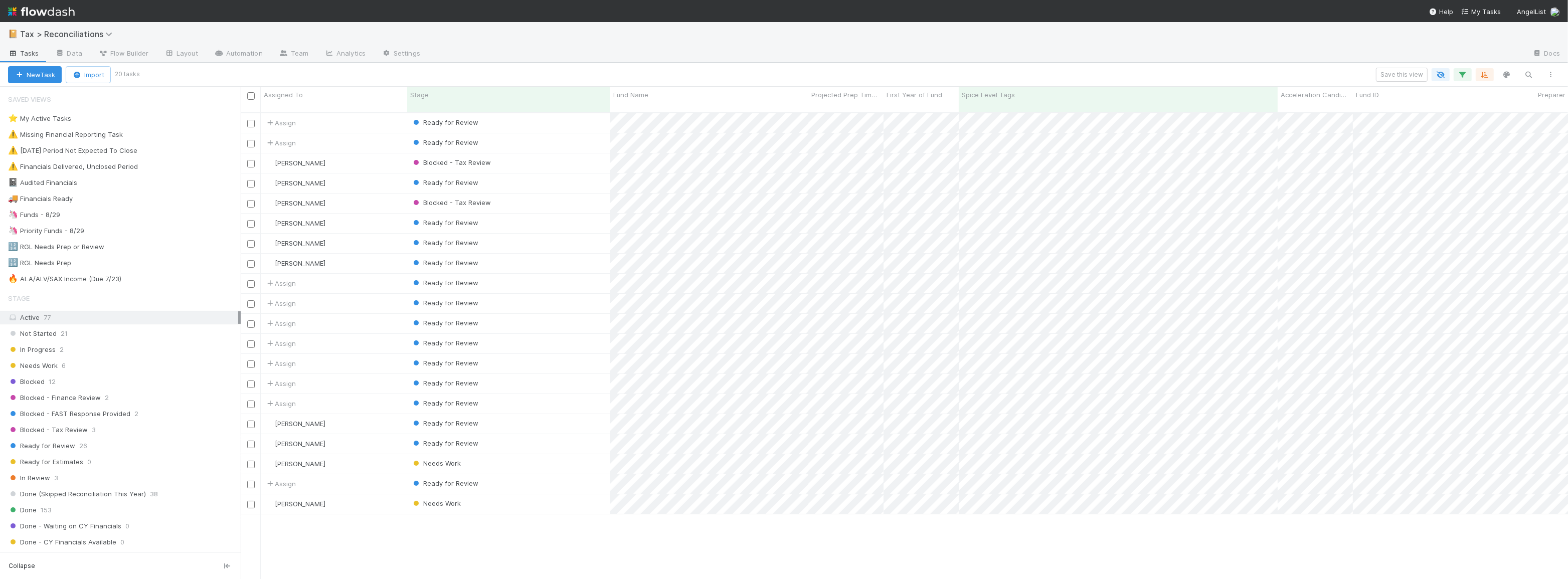
scroll to position [467, 1321]
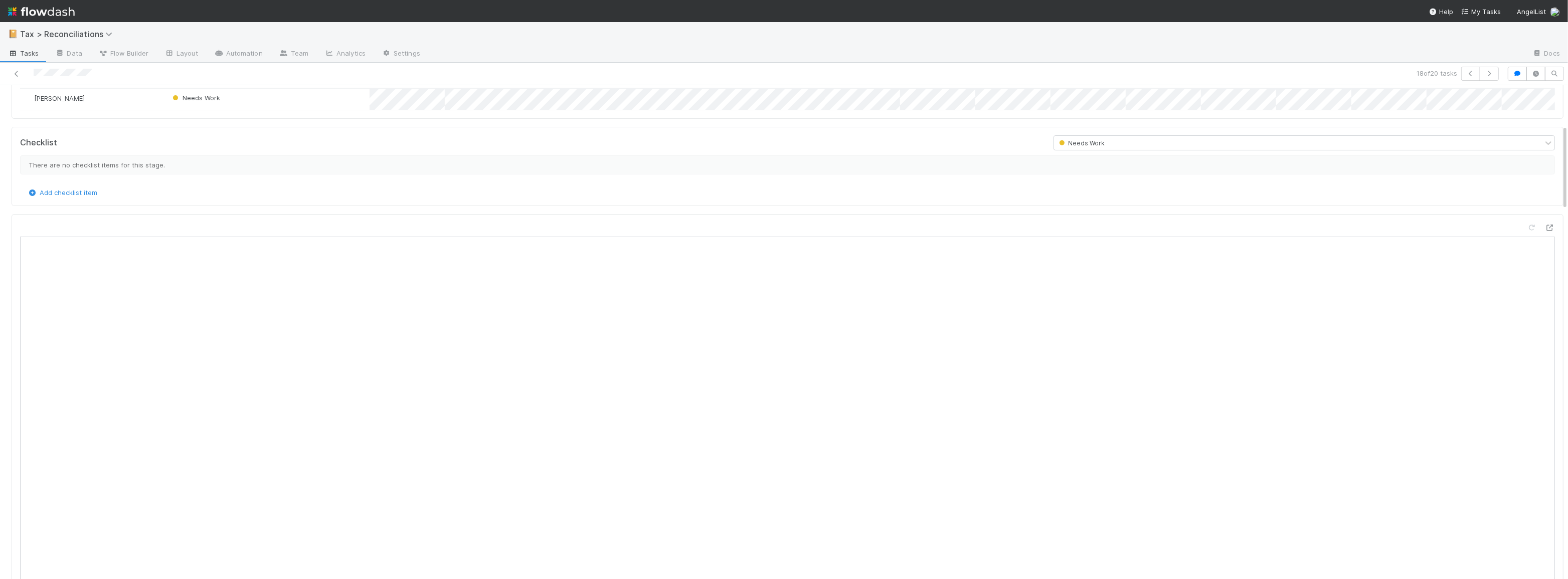
scroll to position [228, 0]
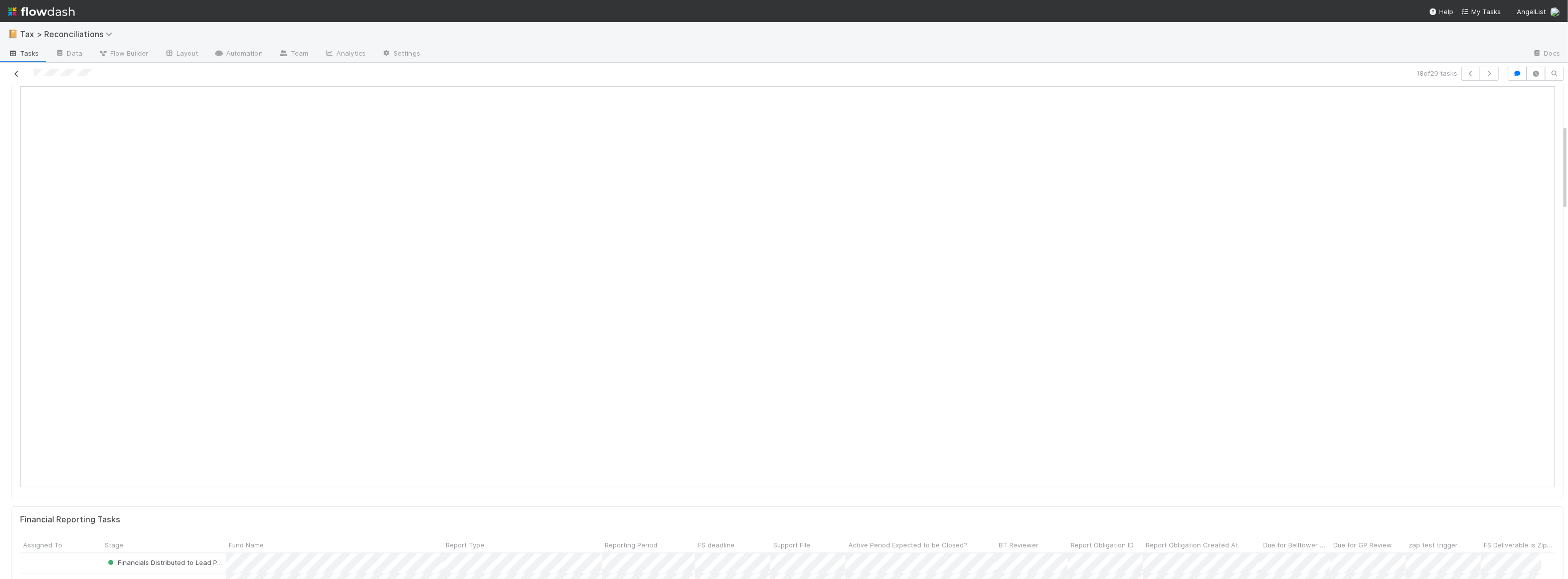
click at [13, 71] on icon at bounding box center [17, 74] width 10 height 7
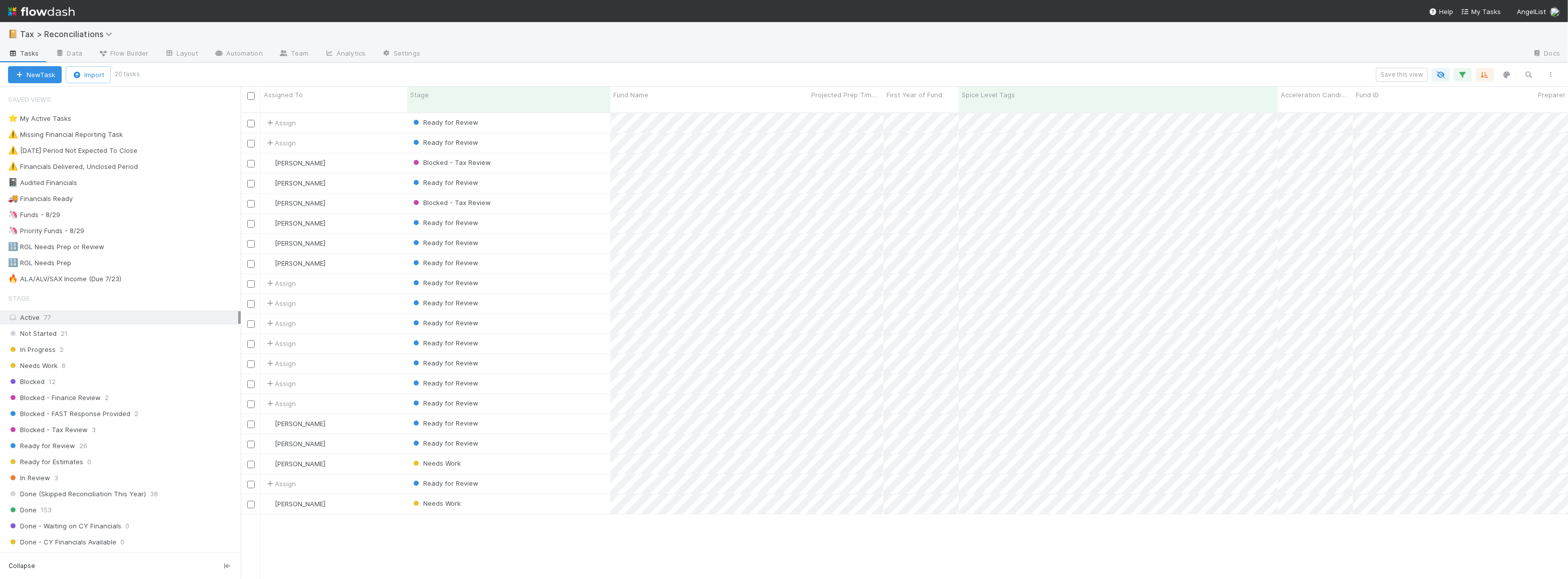
scroll to position [467, 1321]
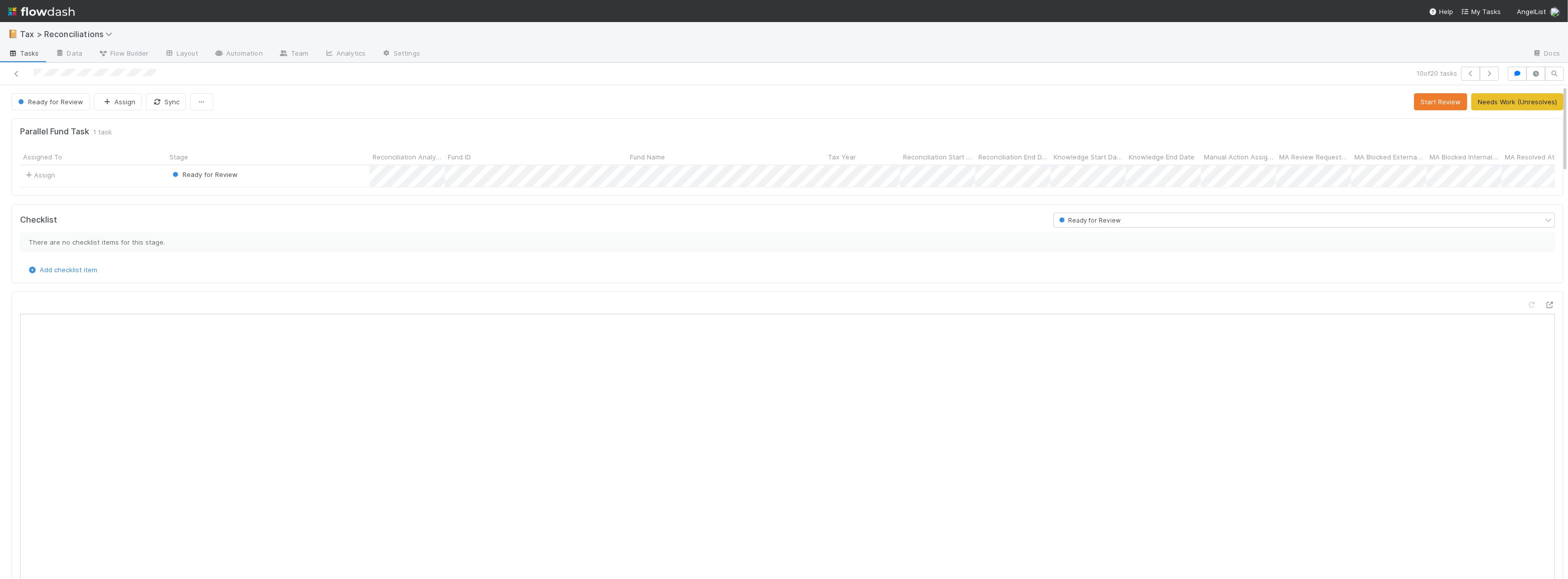
click at [22, 71] on div at bounding box center [379, 73] width 751 height 14
click at [21, 74] on icon at bounding box center [17, 74] width 10 height 7
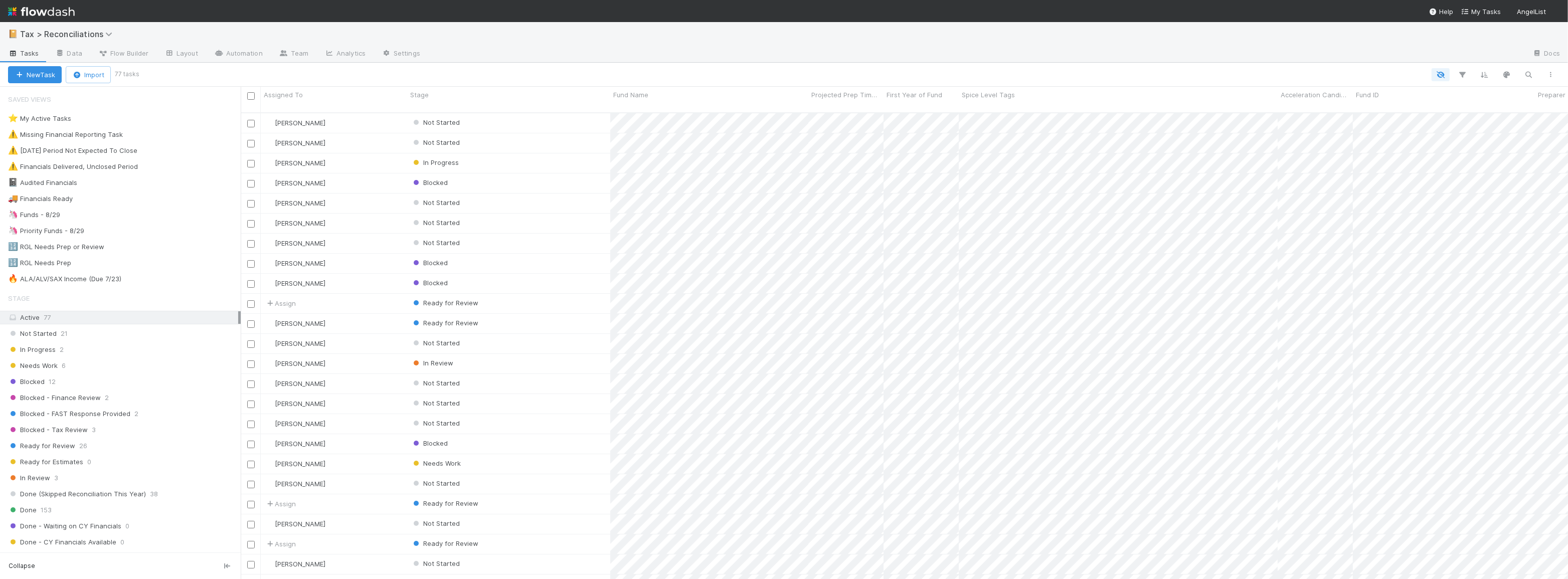
scroll to position [467, 1321]
click at [1524, 78] on icon "button" at bounding box center [1529, 74] width 10 height 9
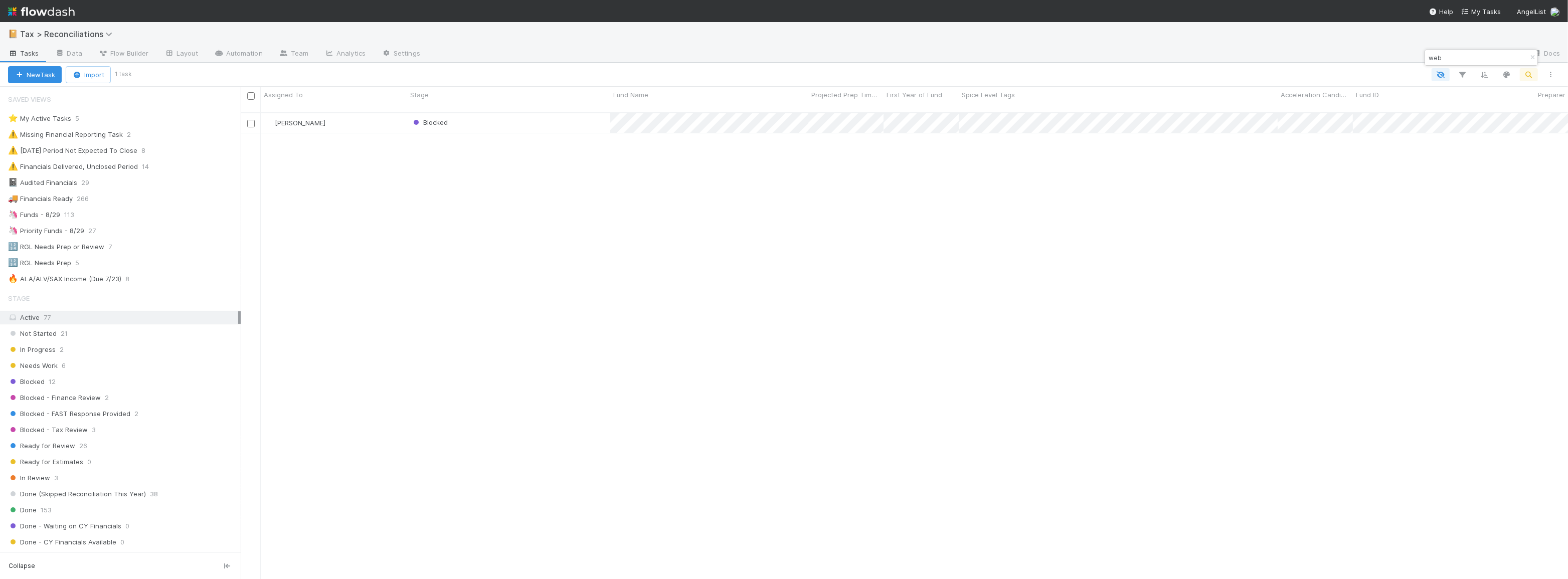
type input "web"
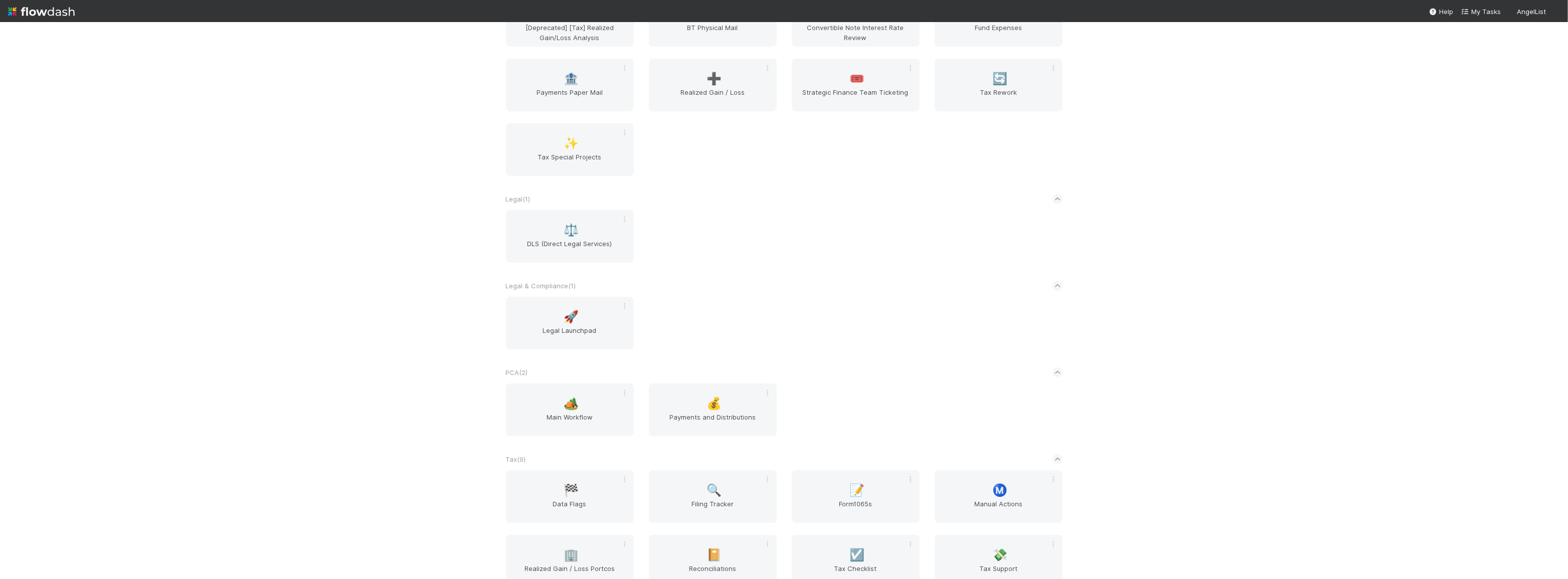
scroll to position [637, 0]
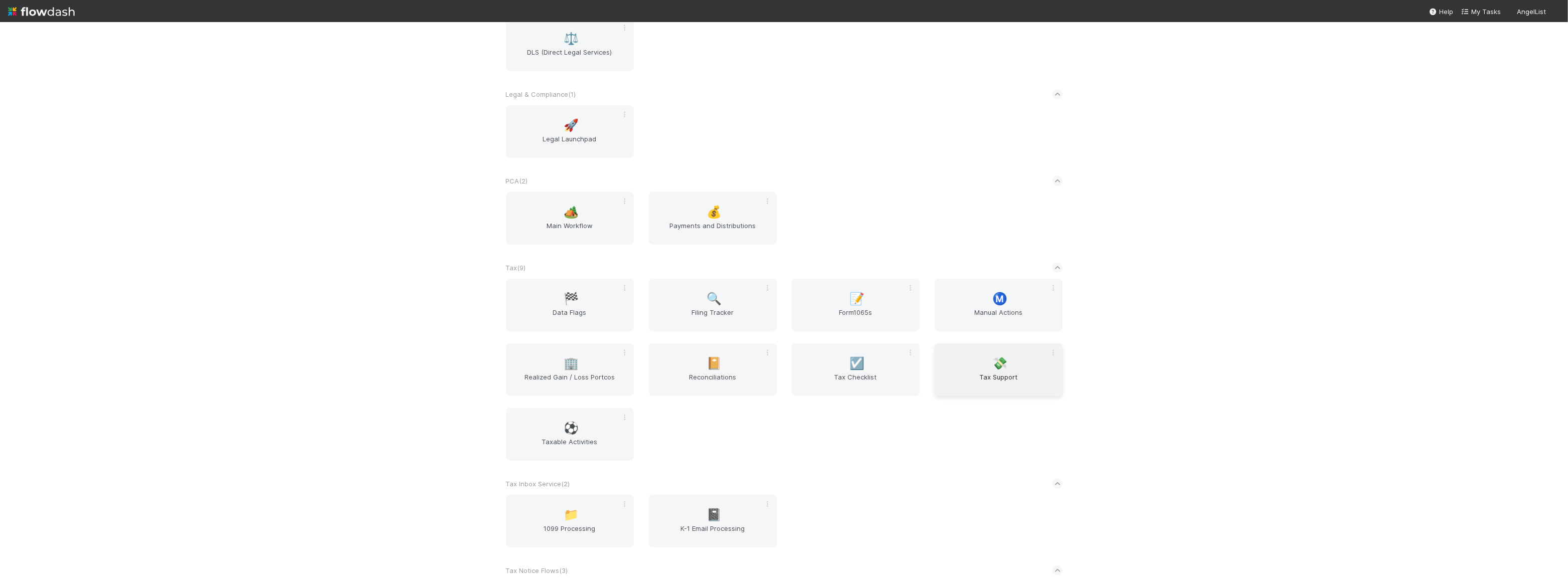
click at [992, 364] on span "💸" at bounding box center [999, 363] width 15 height 13
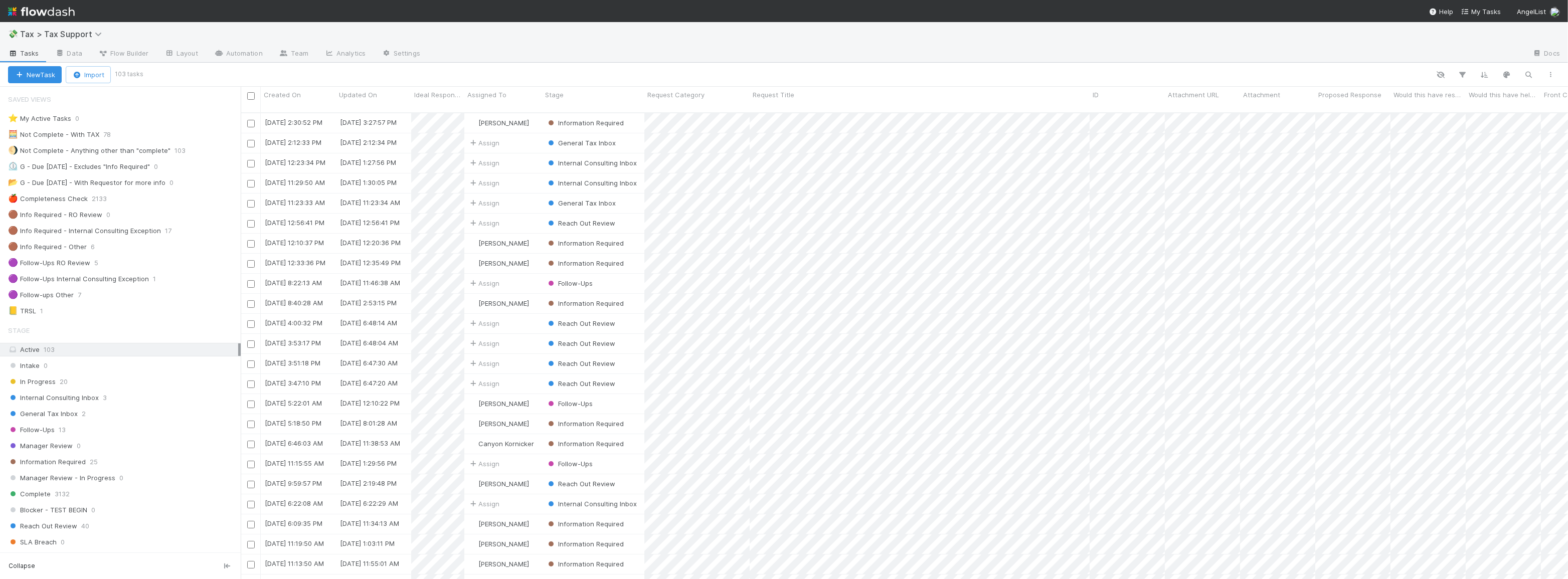
scroll to position [467, 1321]
click at [156, 414] on div "General Tax Inbox 2" at bounding box center [124, 414] width 233 height 13
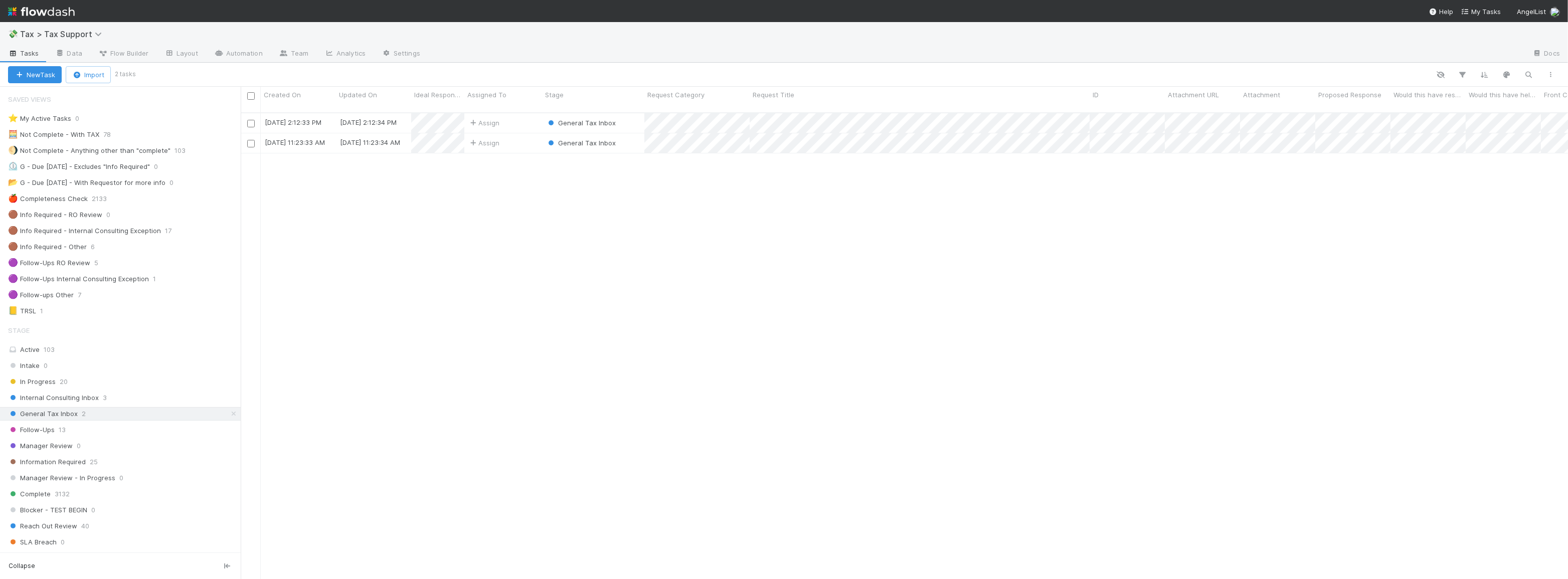
scroll to position [467, 1321]
click at [147, 431] on div "Follow-Ups 13" at bounding box center [124, 429] width 233 height 13
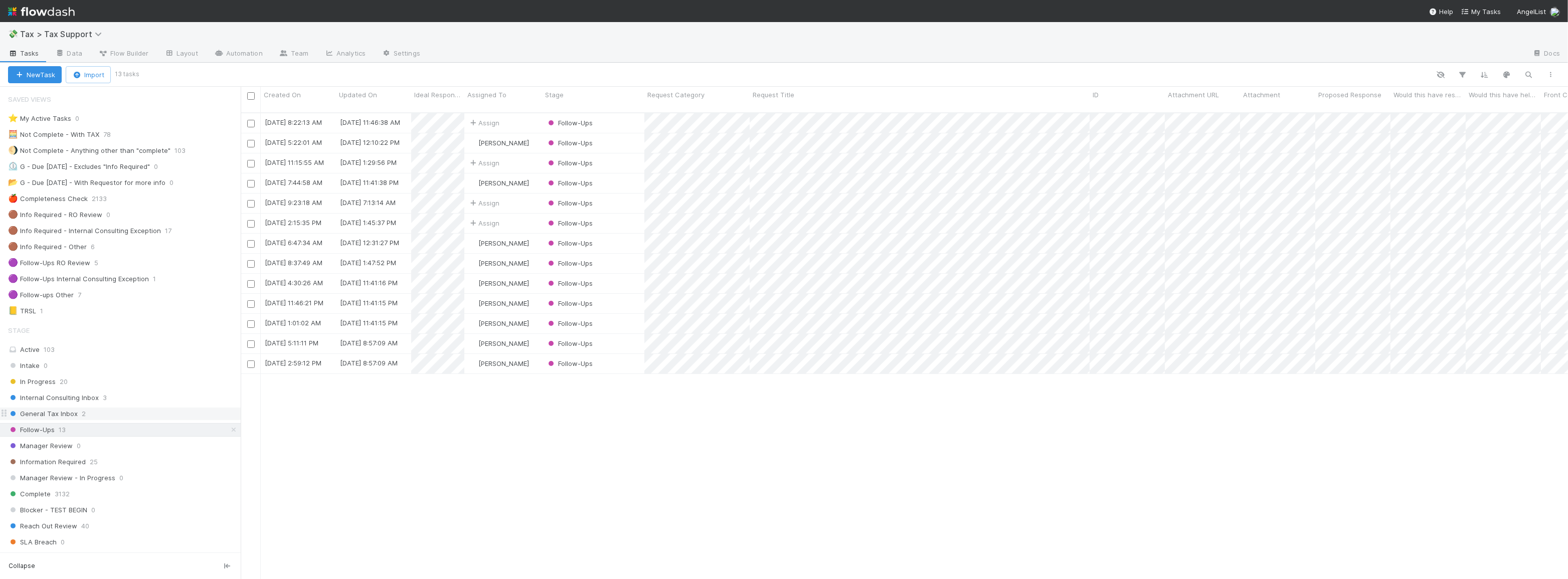
scroll to position [467, 1321]
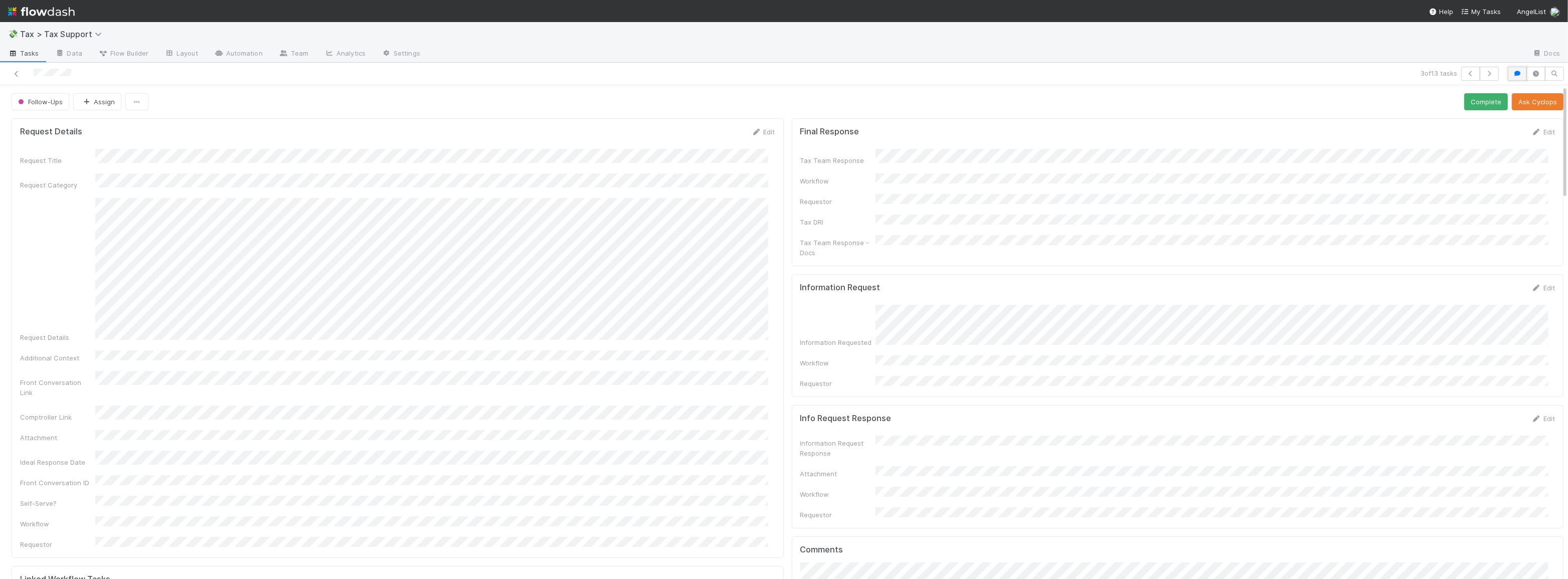
click at [1513, 76] on button "button" at bounding box center [1517, 73] width 19 height 14
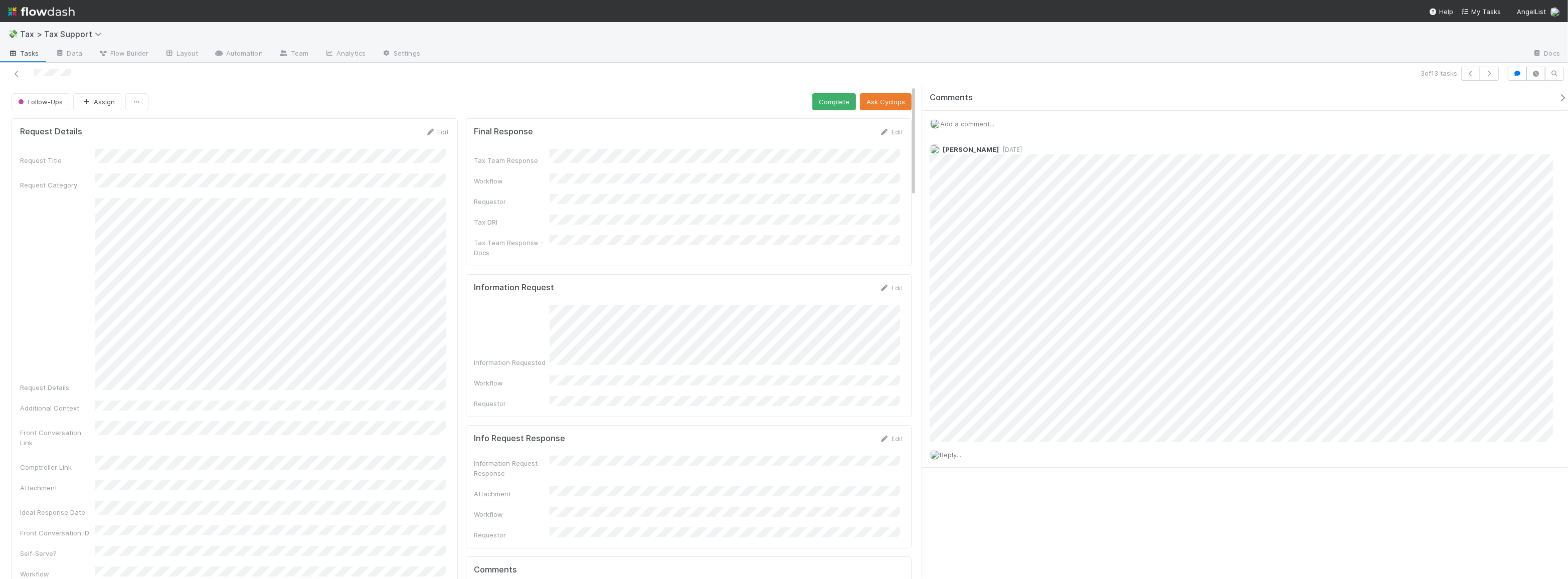
click at [816, 291] on form "Information Request Edit Information Requested Workflow Requestor" at bounding box center [689, 344] width 429 height 126
click at [952, 454] on span "Reply..." at bounding box center [951, 454] width 21 height 8
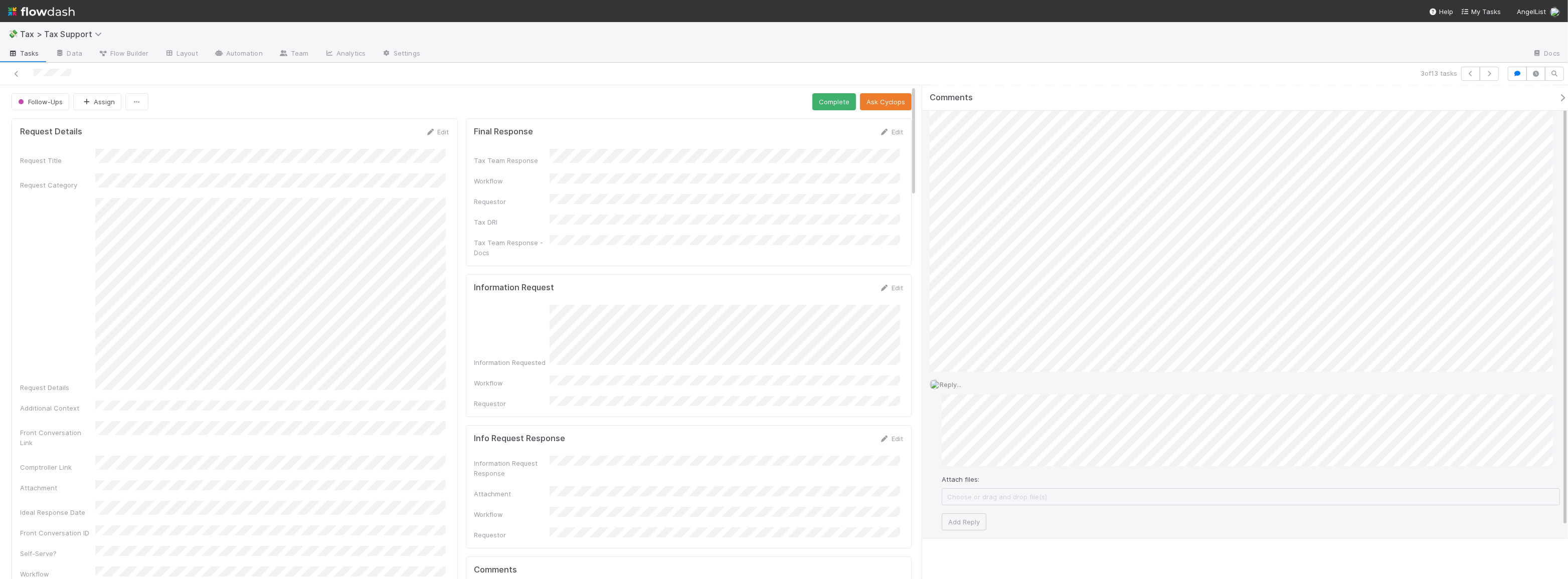
scroll to position [78, 0]
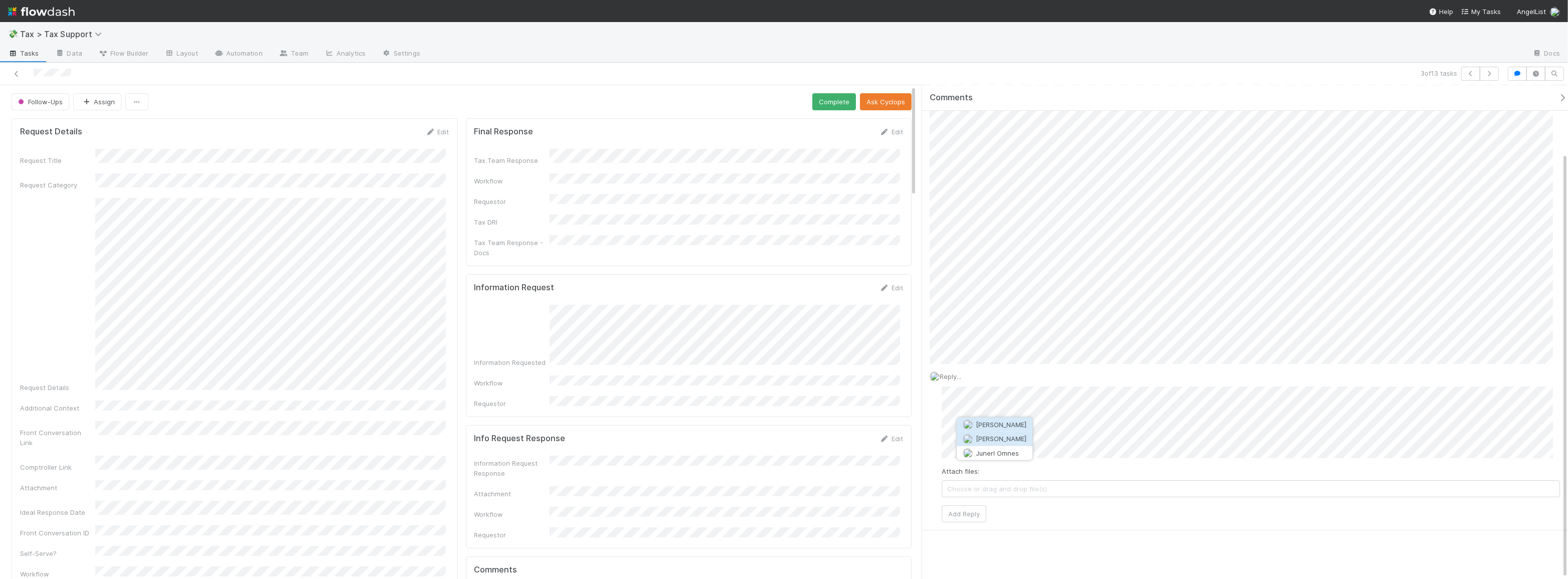
click at [1006, 438] on button "[PERSON_NAME]" at bounding box center [994, 438] width 76 height 14
click at [1506, 424] on span "[PERSON_NAME]" at bounding box center [1504, 424] width 51 height 8
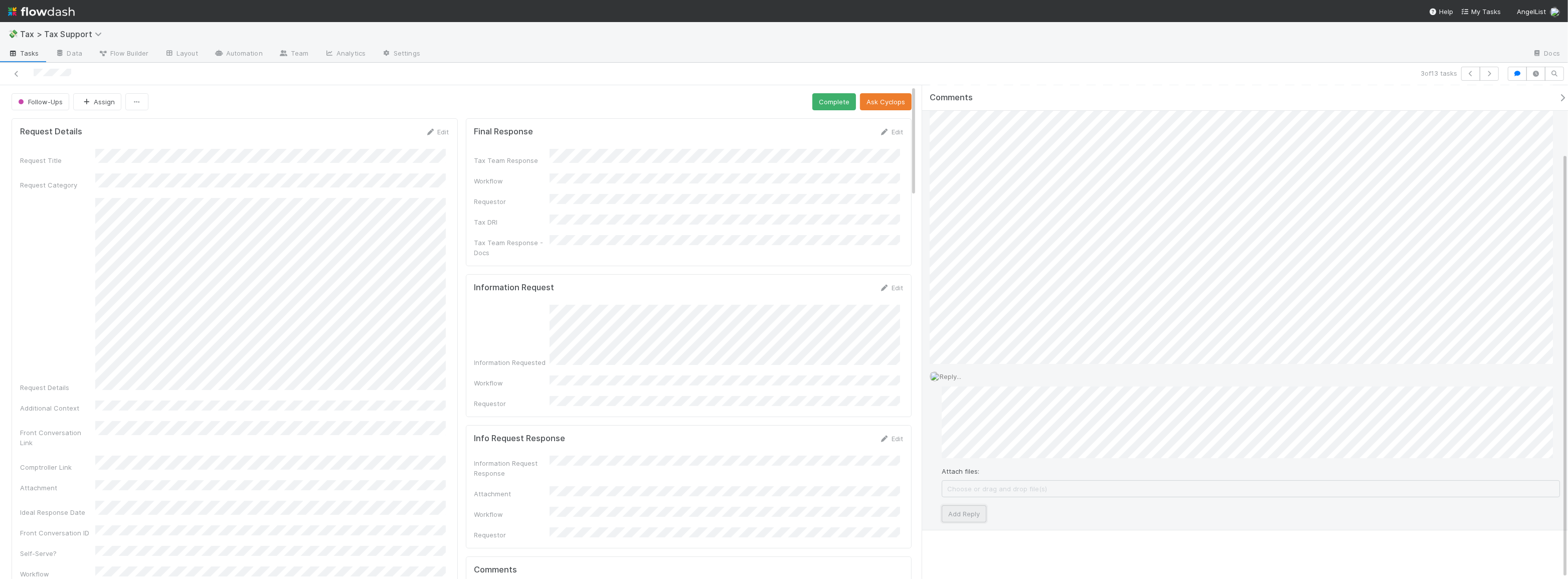
click at [965, 509] on button "Add Reply" at bounding box center [964, 514] width 45 height 18
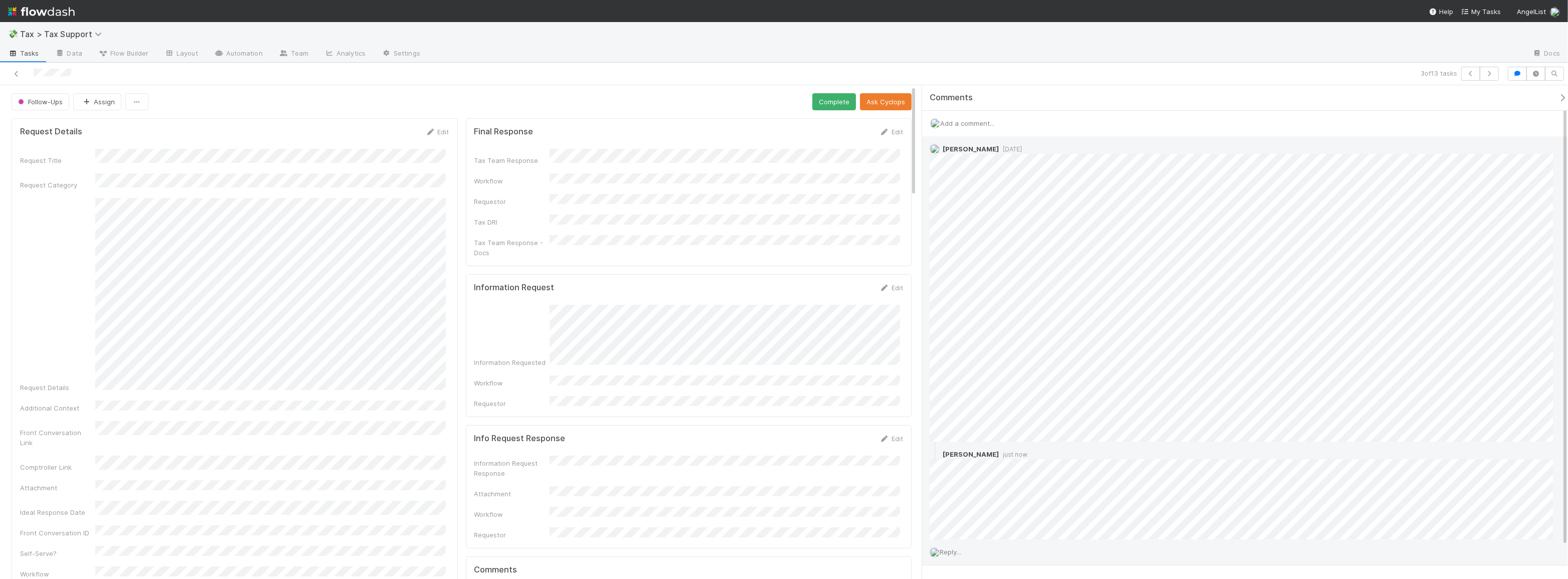
scroll to position [0, 0]
click at [18, 69] on link at bounding box center [17, 74] width 10 height 10
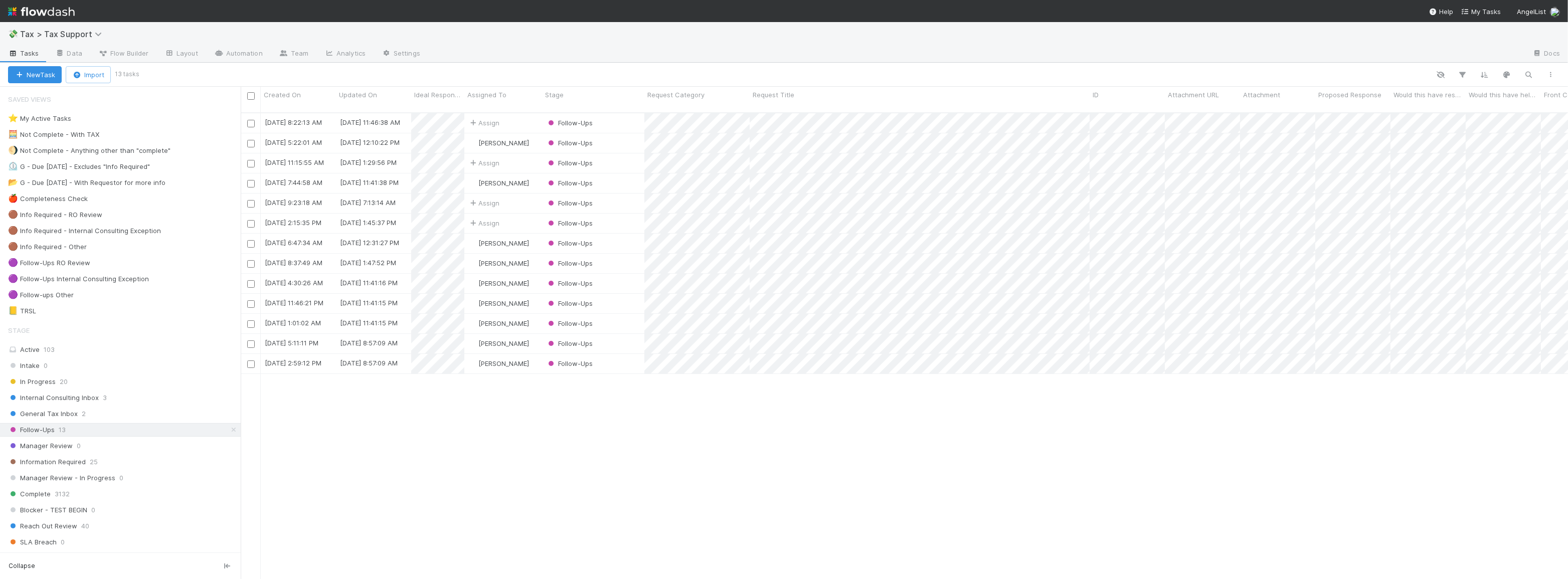
scroll to position [467, 1321]
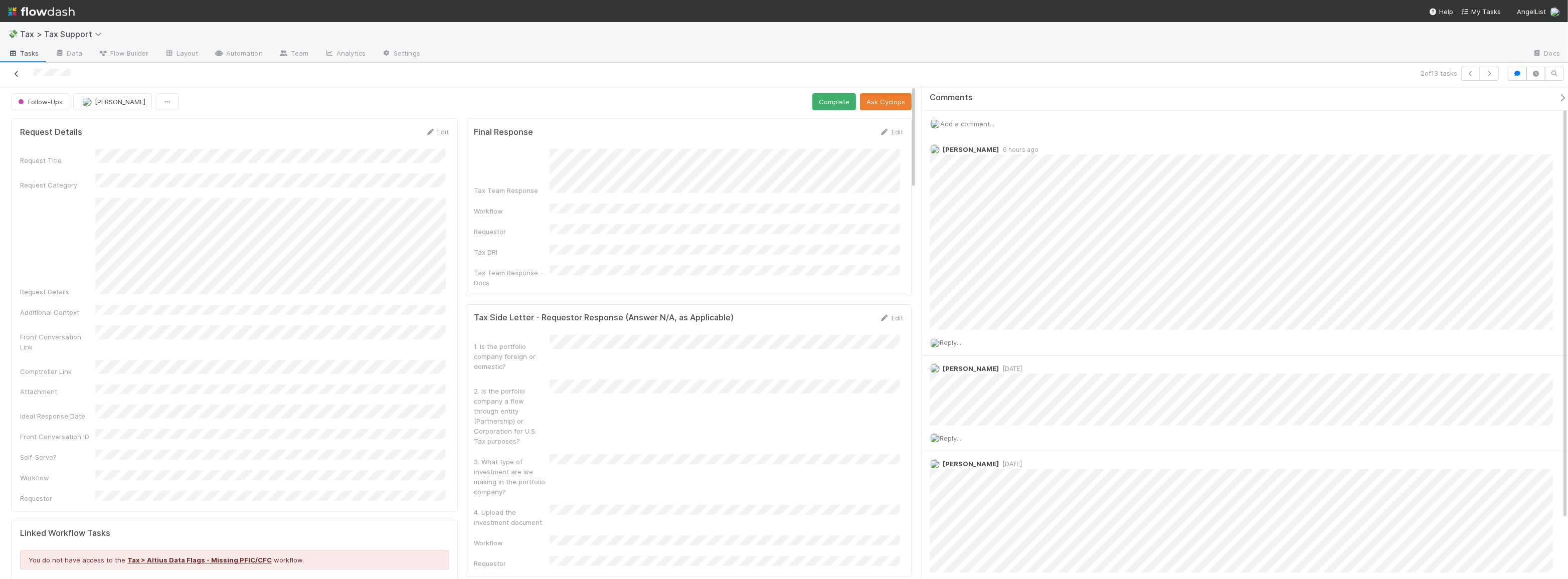
click at [18, 75] on icon at bounding box center [17, 74] width 10 height 7
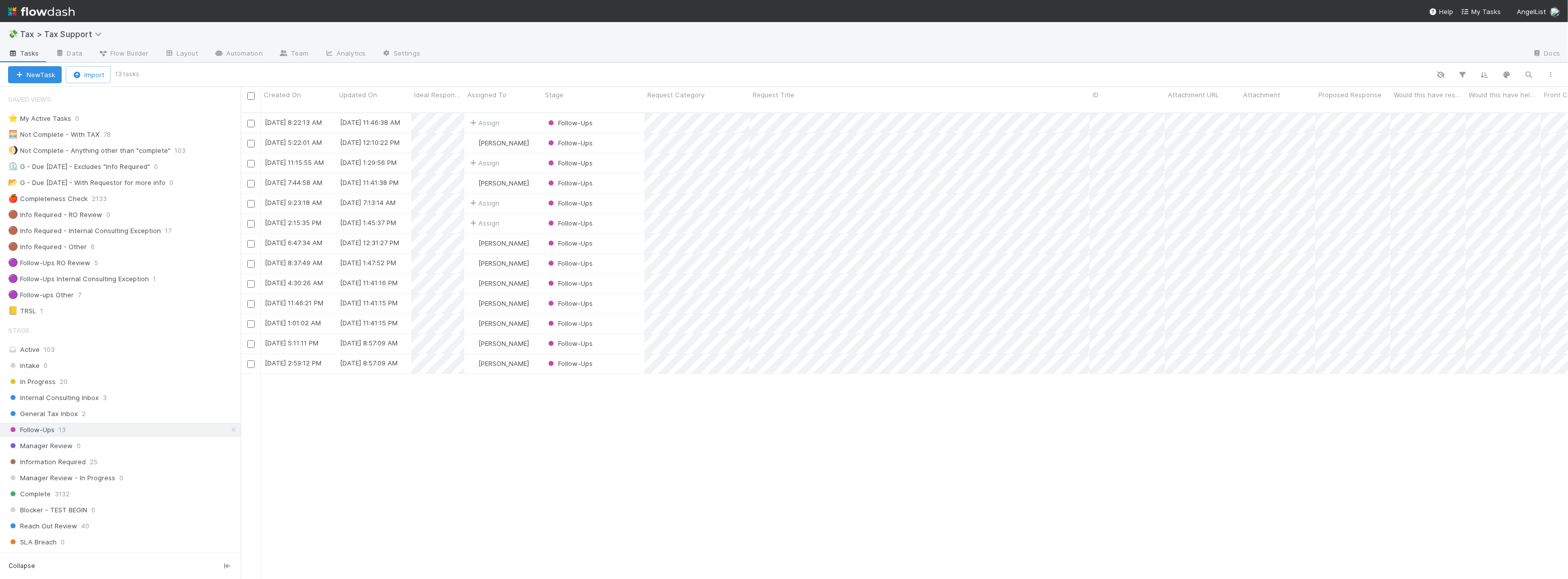
scroll to position [467, 1321]
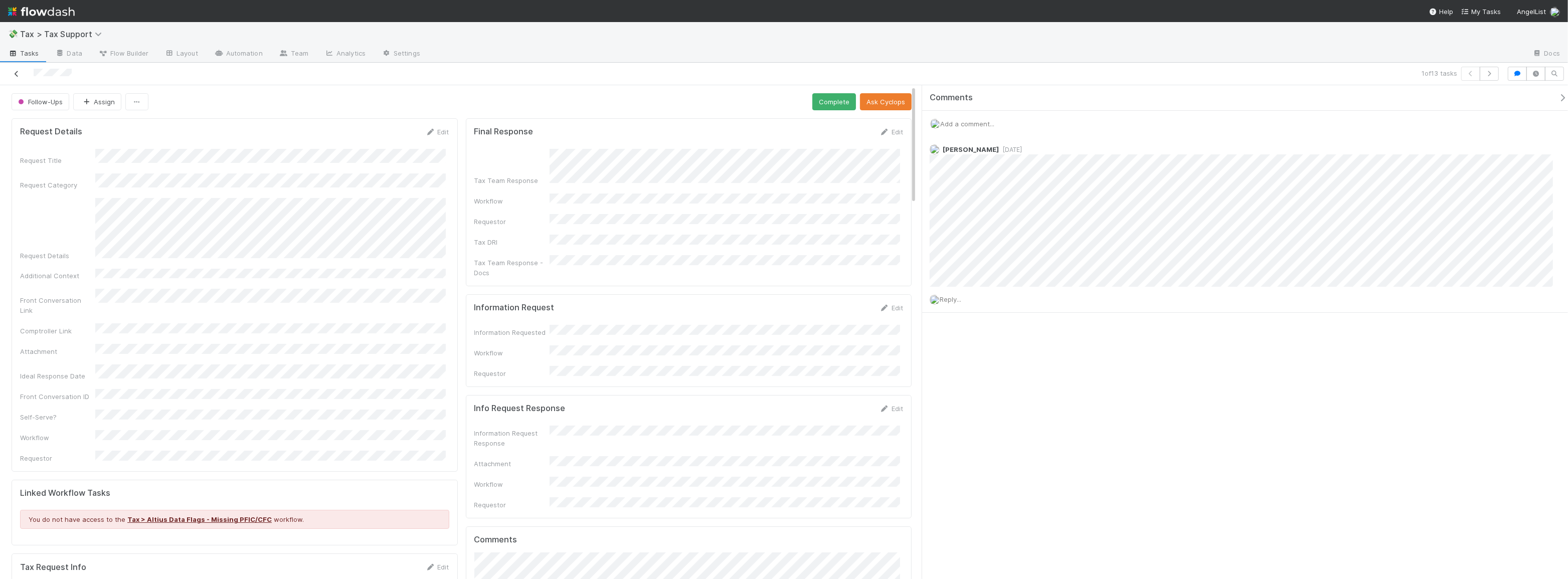
click at [15, 72] on icon at bounding box center [17, 74] width 10 height 7
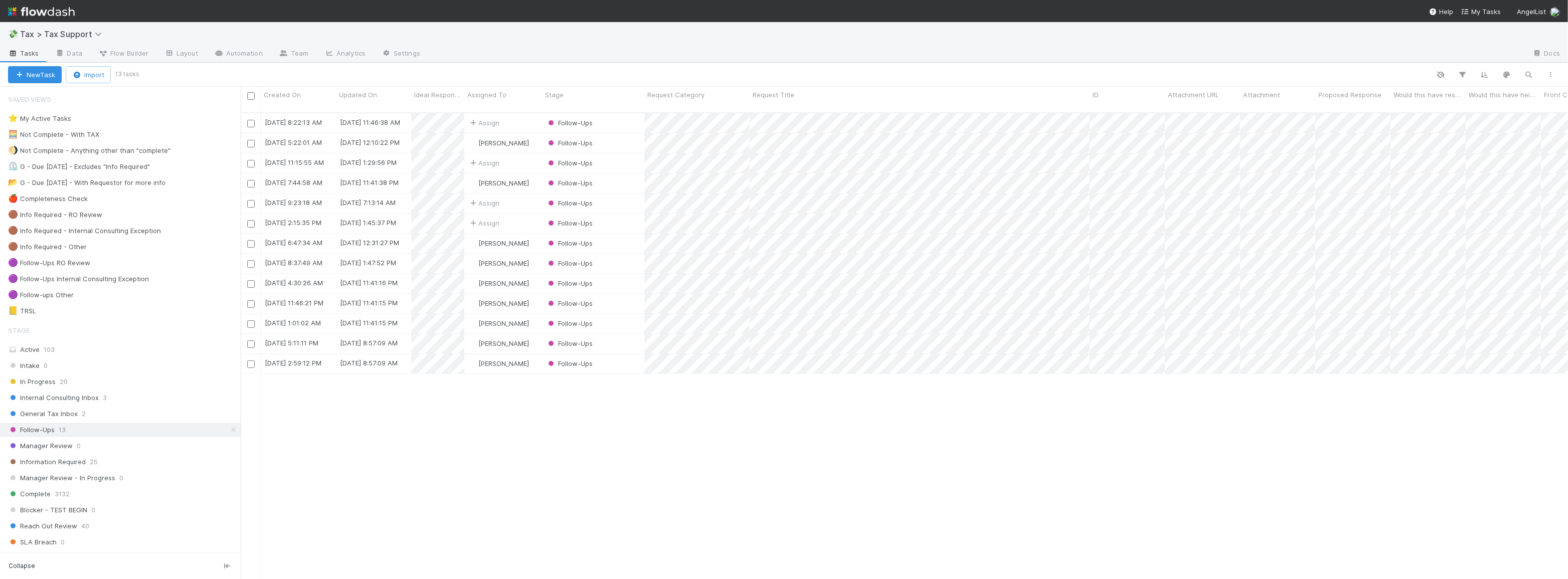
scroll to position [467, 1321]
click at [129, 416] on div "General Tax Inbox 2" at bounding box center [124, 414] width 233 height 13
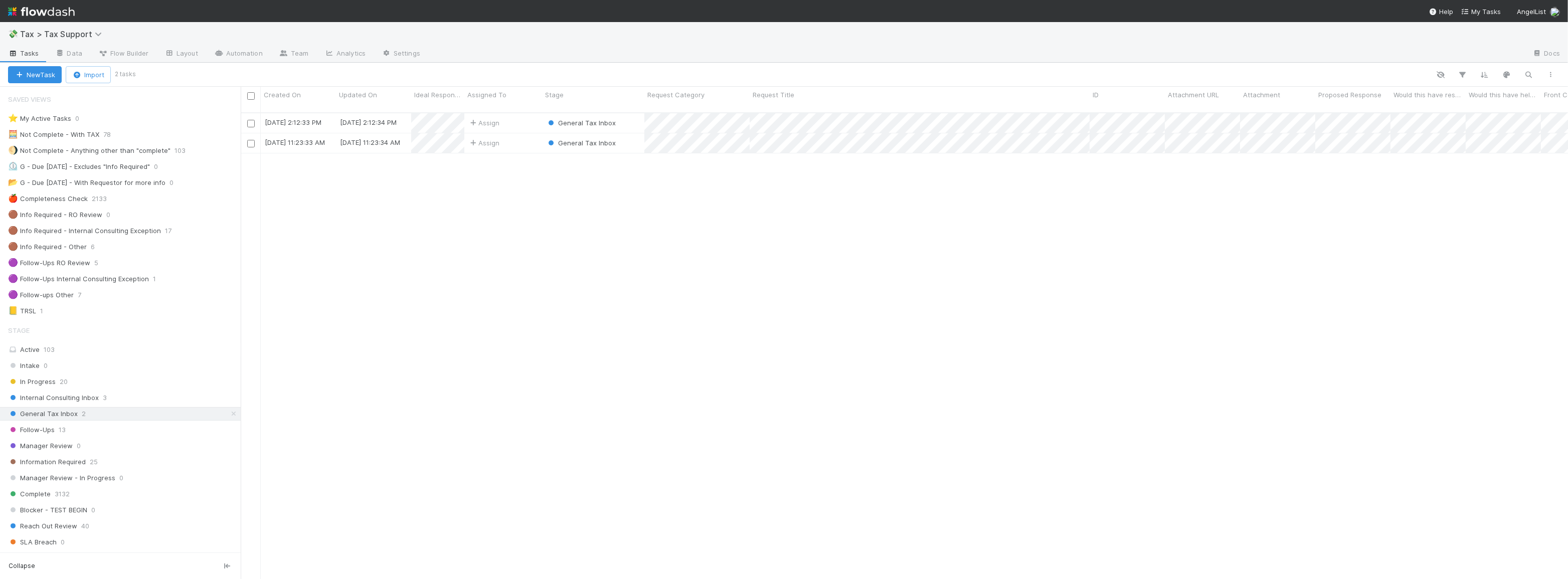
scroll to position [467, 1321]
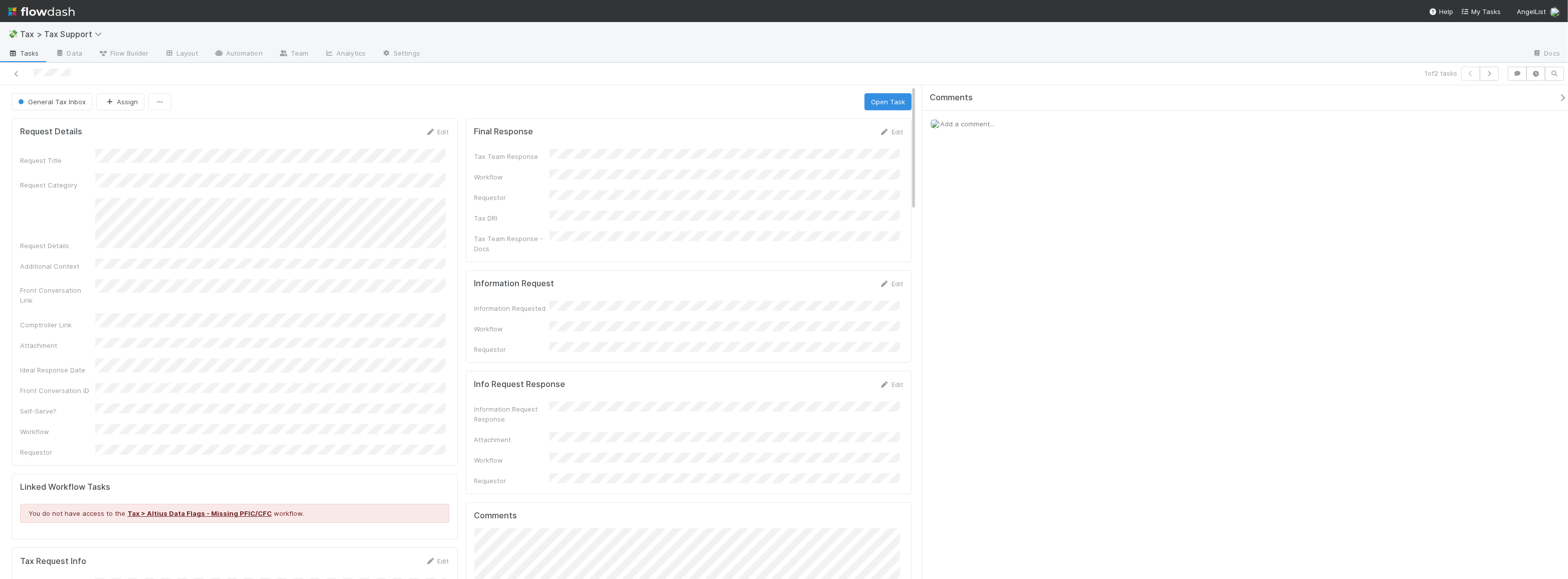
click at [321, 244] on div "Request Title Request Category Request Details Additional Context Front Convers…" at bounding box center [235, 303] width 429 height 308
click at [881, 103] on button "Open Task" at bounding box center [888, 102] width 47 height 18
click at [896, 131] on link "Edit" at bounding box center [891, 131] width 23 height 8
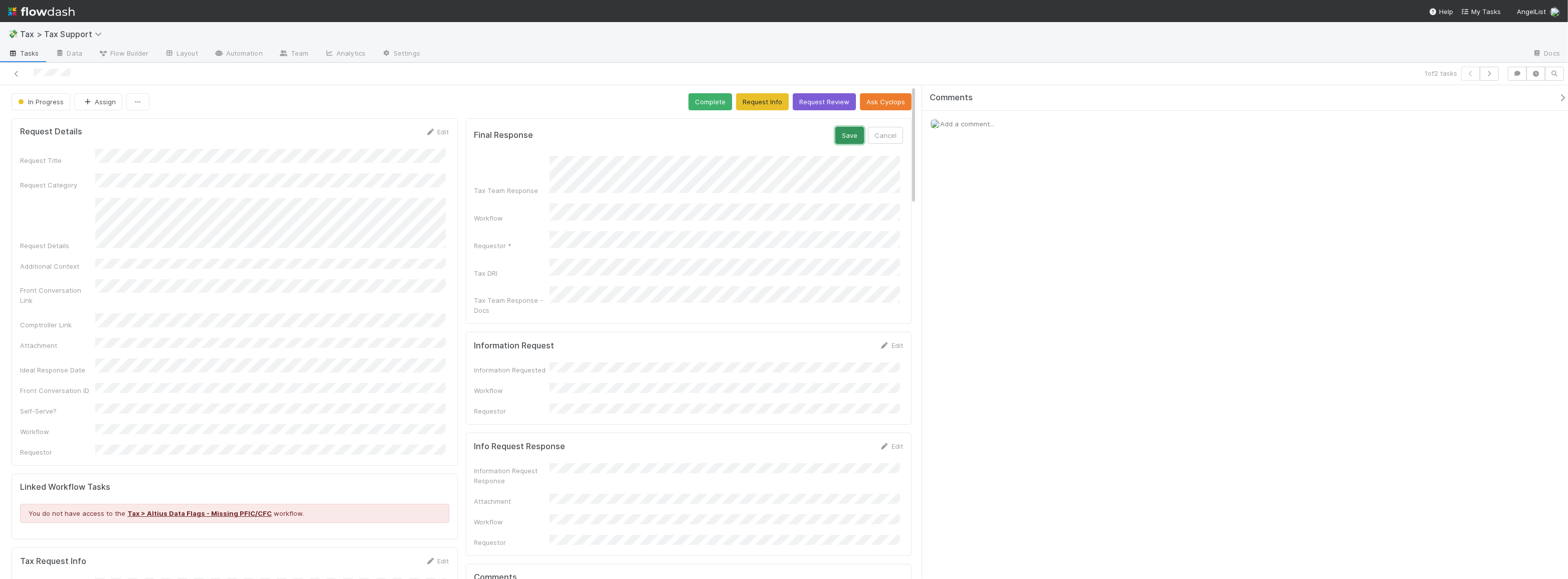
click at [846, 133] on button "Save" at bounding box center [849, 135] width 28 height 18
click at [886, 131] on link "Edit" at bounding box center [891, 131] width 23 height 8
click at [842, 135] on button "Save" at bounding box center [849, 135] width 28 height 18
click at [707, 106] on button "Complete" at bounding box center [710, 102] width 44 height 18
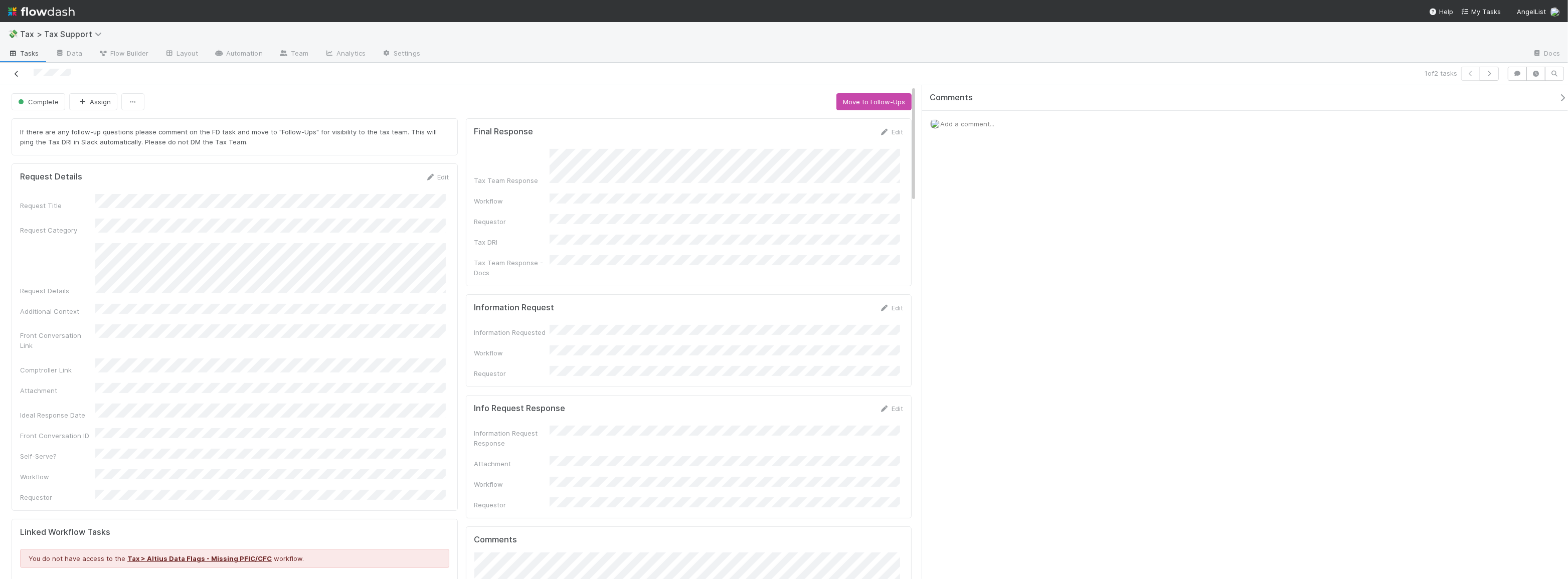
click at [19, 74] on icon at bounding box center [17, 74] width 10 height 7
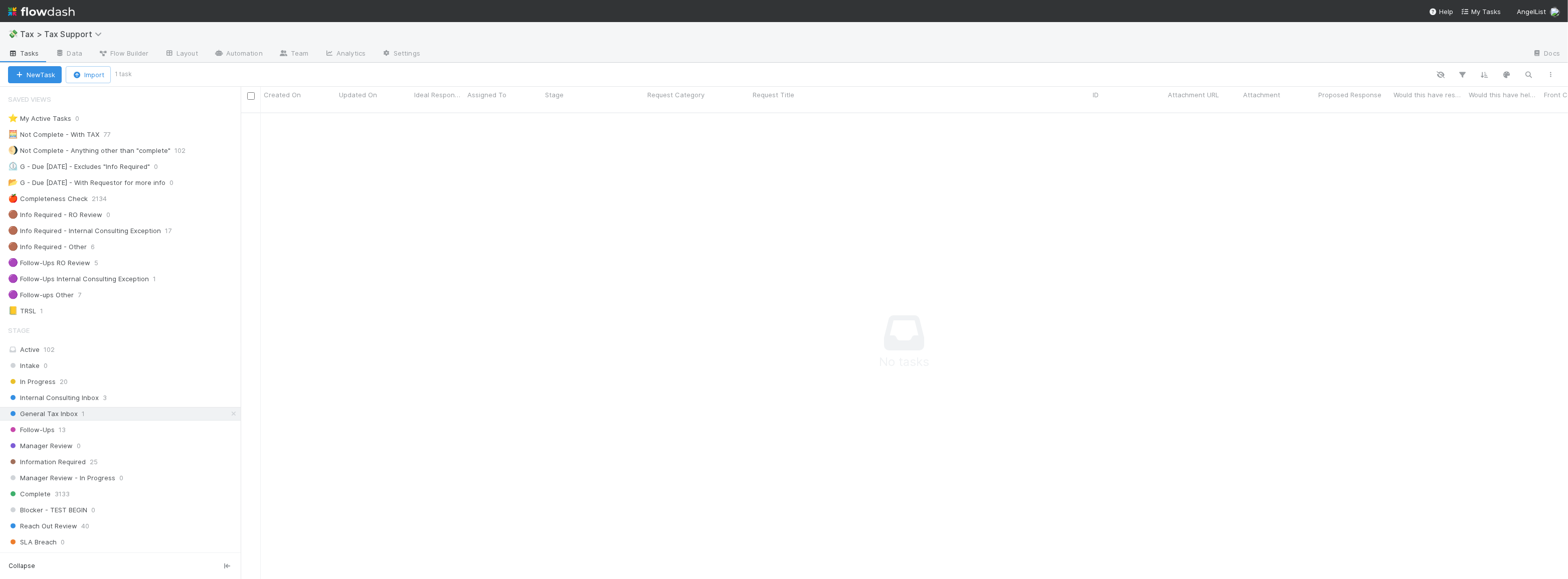
scroll to position [460, 1321]
click at [73, 413] on span "General Tax Inbox" at bounding box center [43, 414] width 70 height 13
click at [526, 114] on div "Assign" at bounding box center [504, 123] width 78 height 19
